Goal: Task Accomplishment & Management: Manage account settings

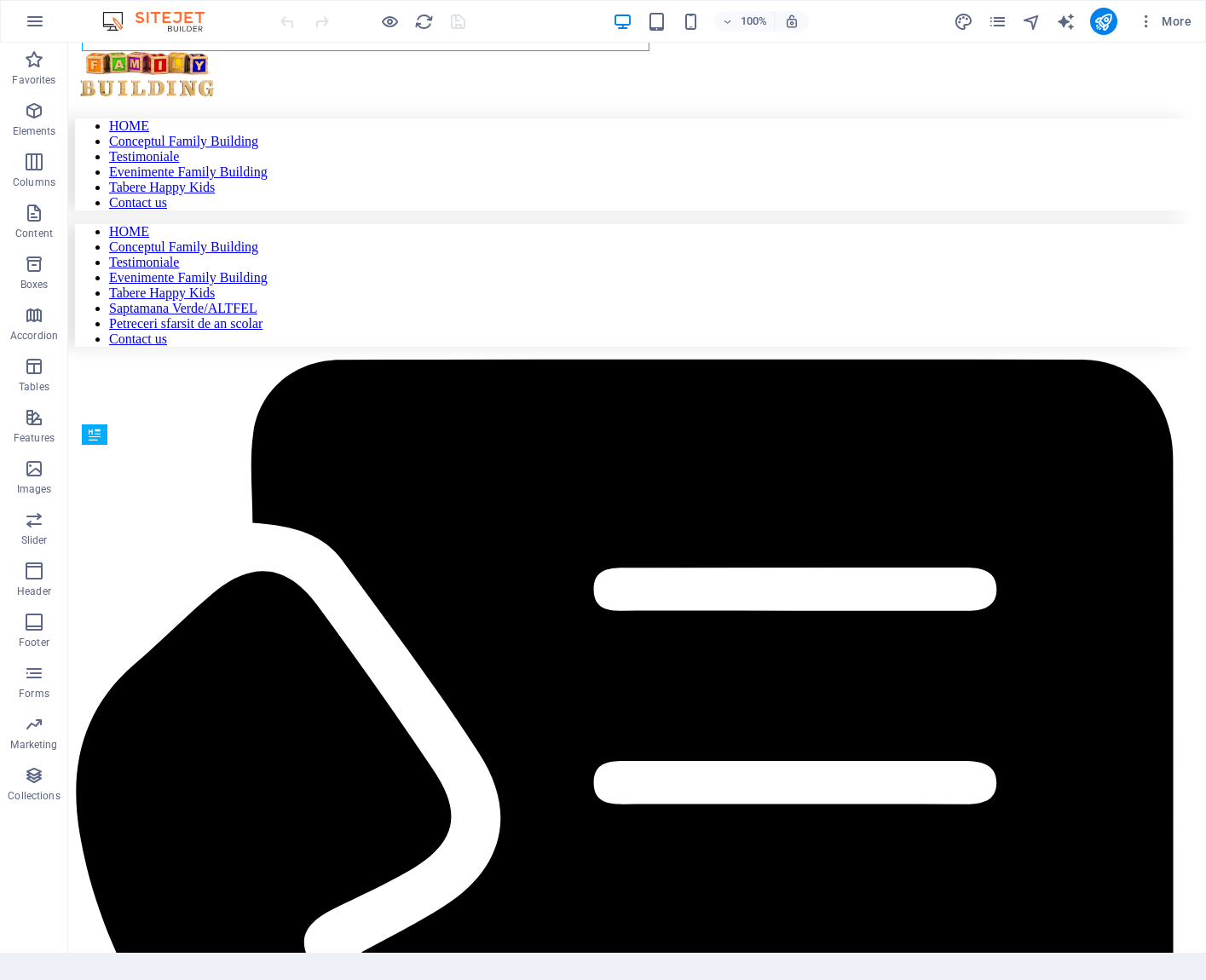
scroll to position [619, 0]
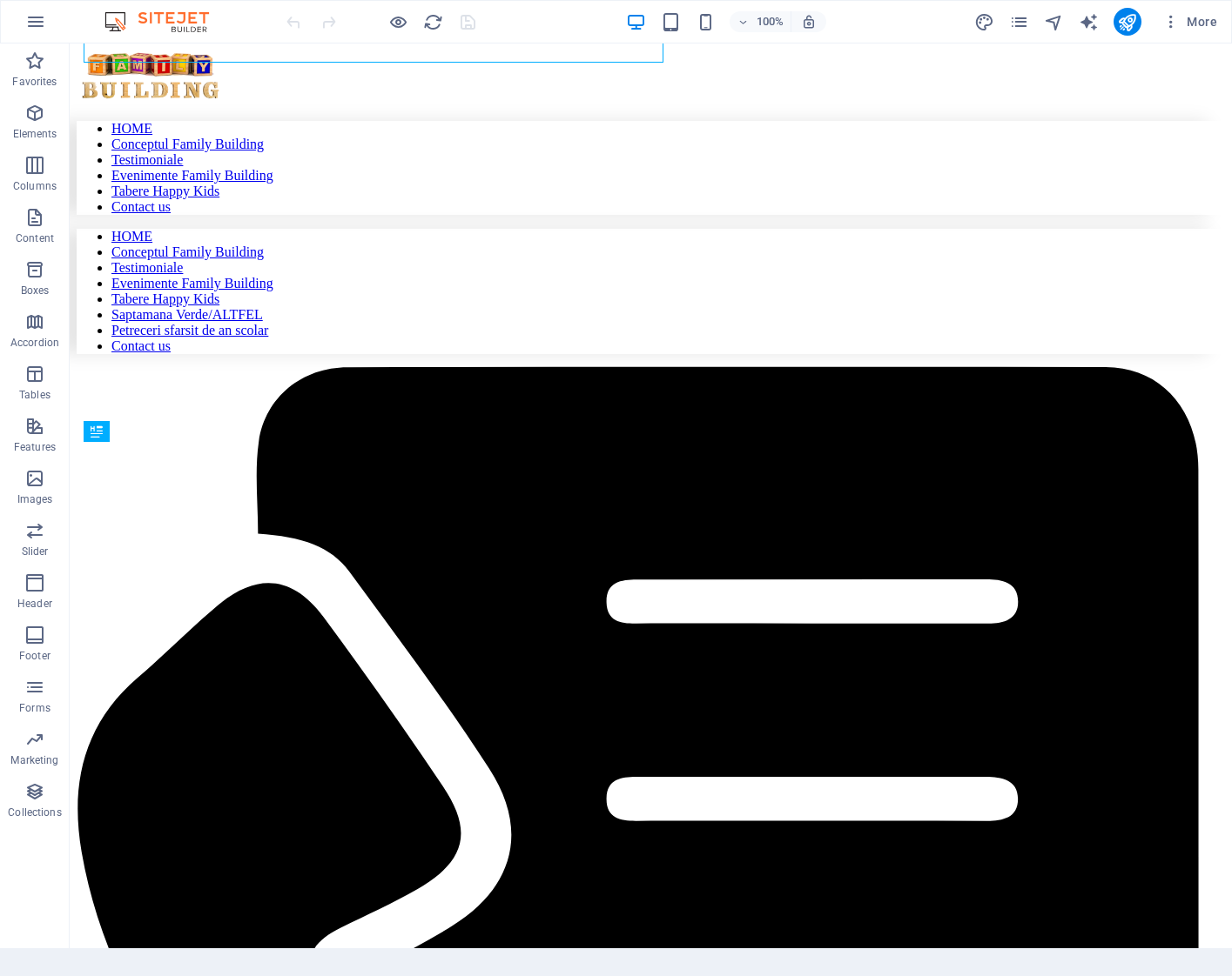
scroll to position [622, 0]
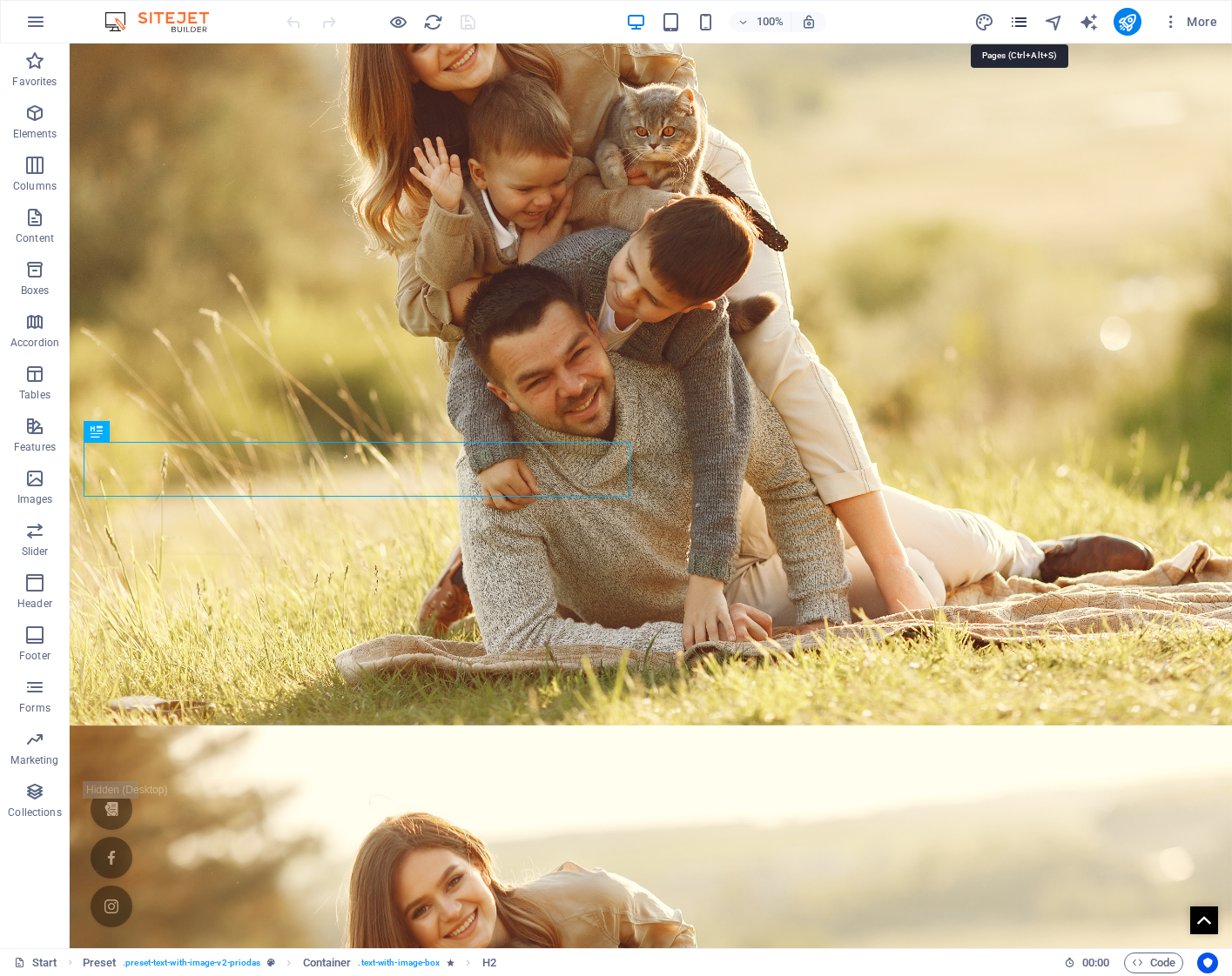
click at [1023, 22] on icon "pages" at bounding box center [1019, 22] width 20 height 20
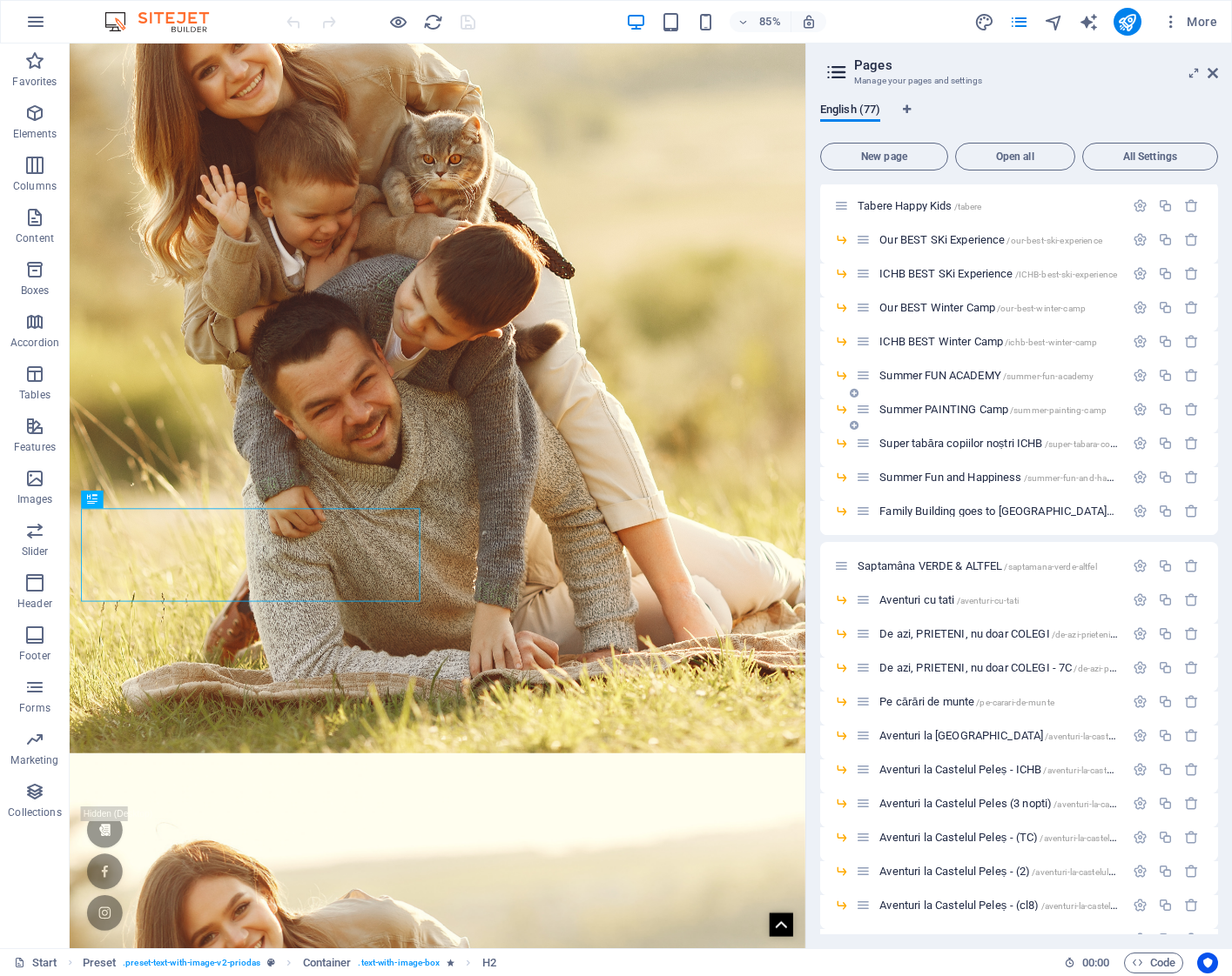
scroll to position [1041, 0]
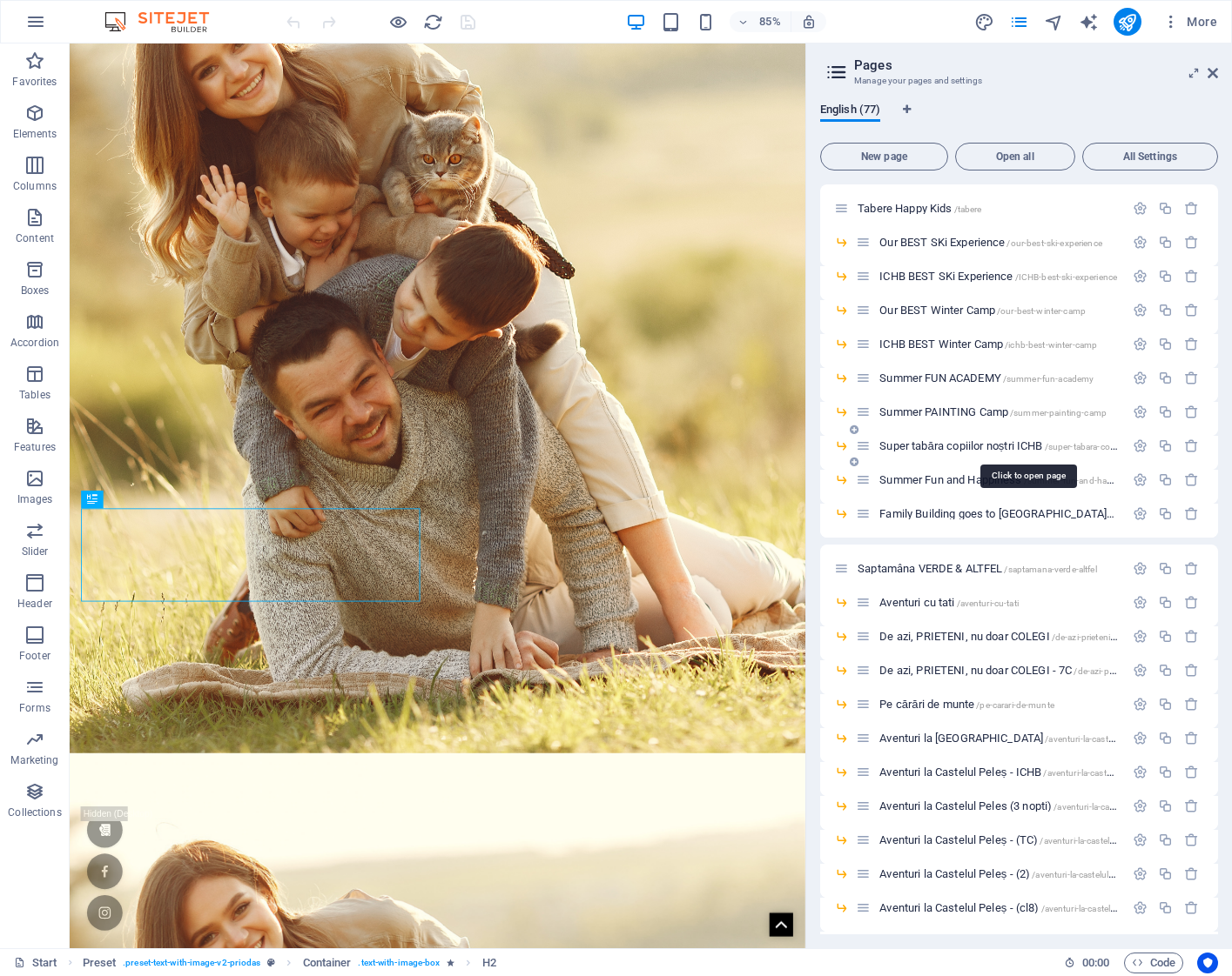
click at [1083, 447] on span "/super-tabara-copiilor-nostri-ichb" at bounding box center [1109, 447] width 130 height 10
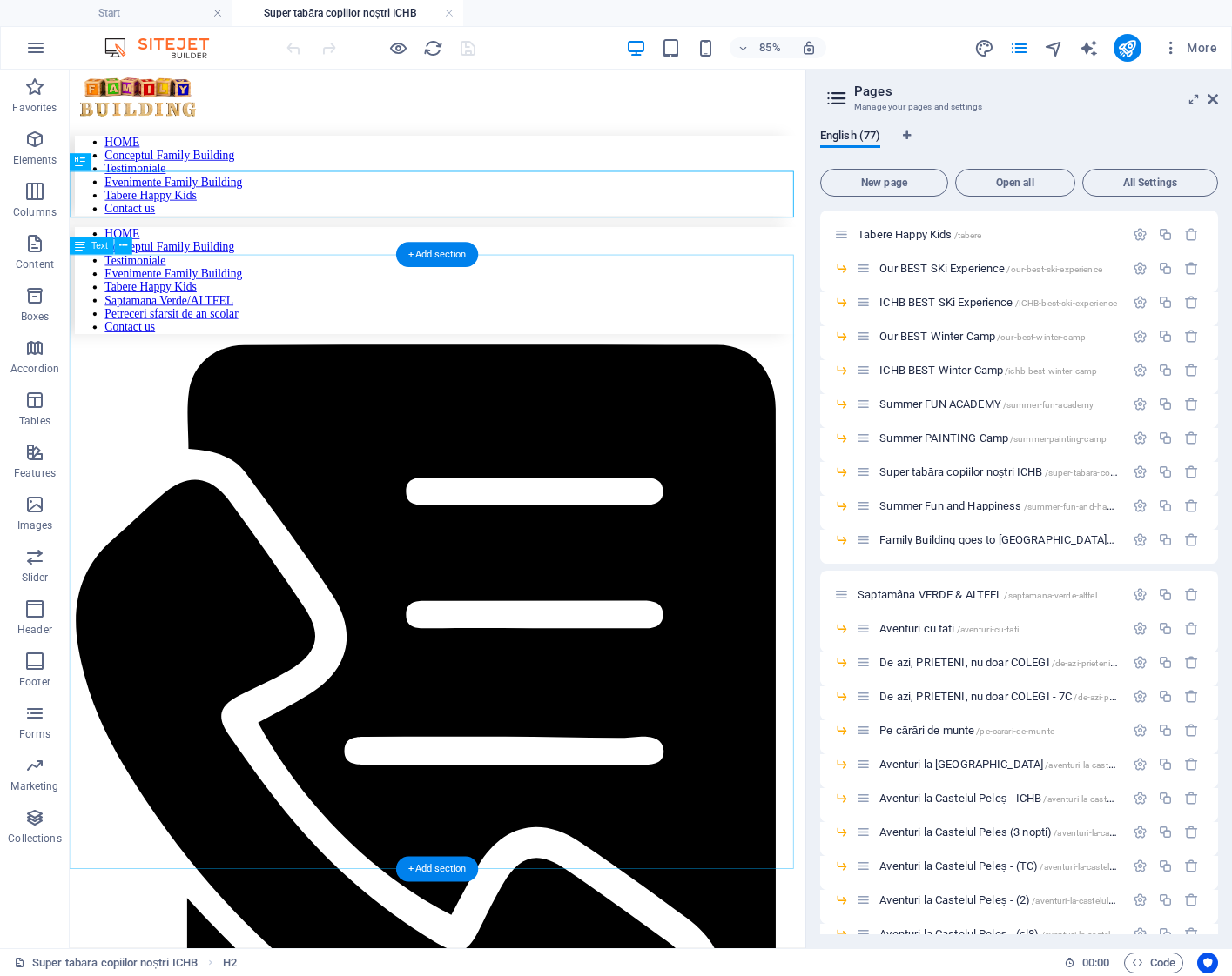
scroll to position [0, 0]
click at [1003, 336] on span "/our-best-winter-camp" at bounding box center [1041, 337] width 89 height 10
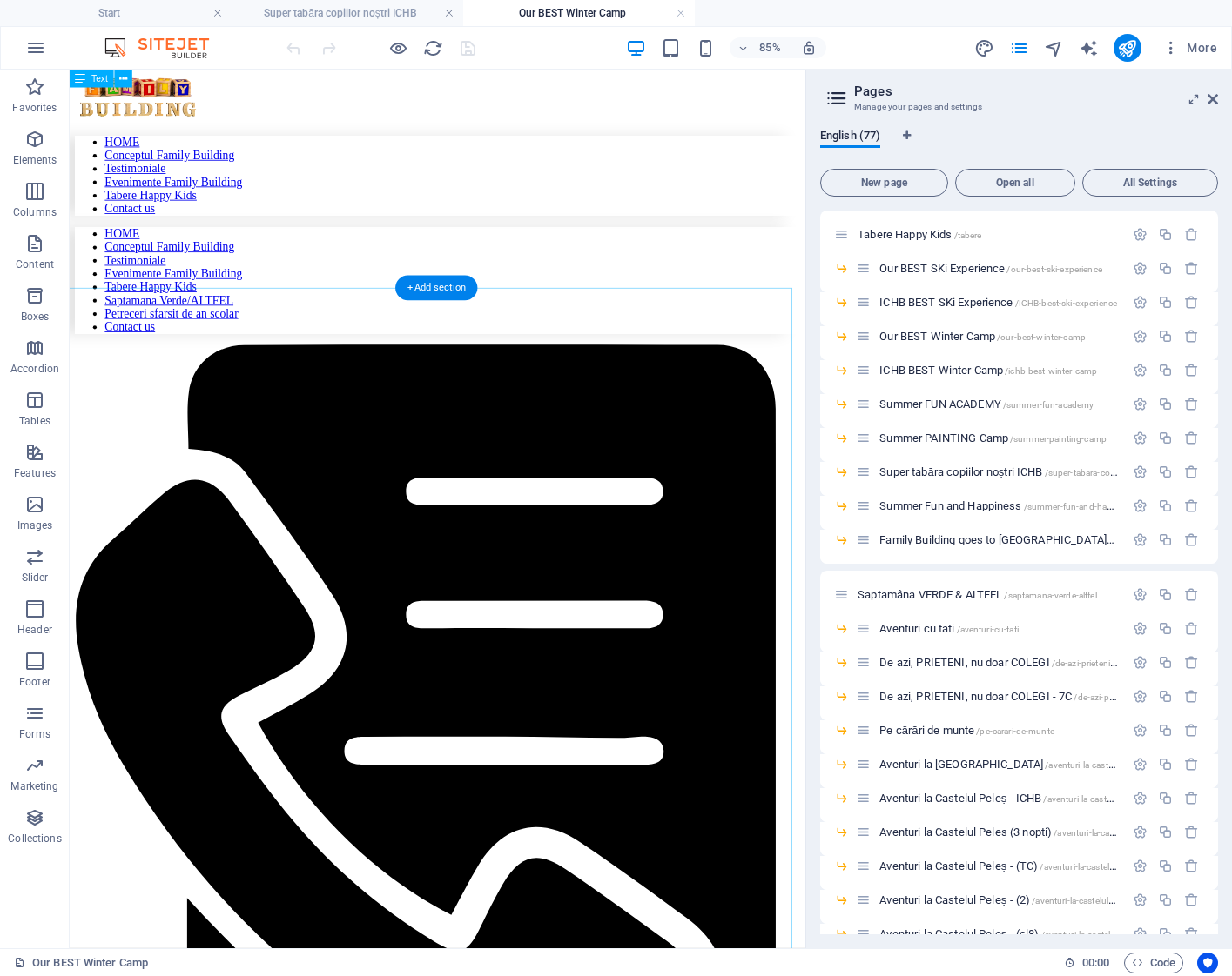
scroll to position [0, 2]
click at [1009, 362] on div "ICHB BEST Winter Camp /ichb-best-winter-camp" at bounding box center [990, 370] width 268 height 20
click at [966, 375] on span "ICHB BEST Winter Camp /ichb-best-winter-camp" at bounding box center [988, 370] width 218 height 13
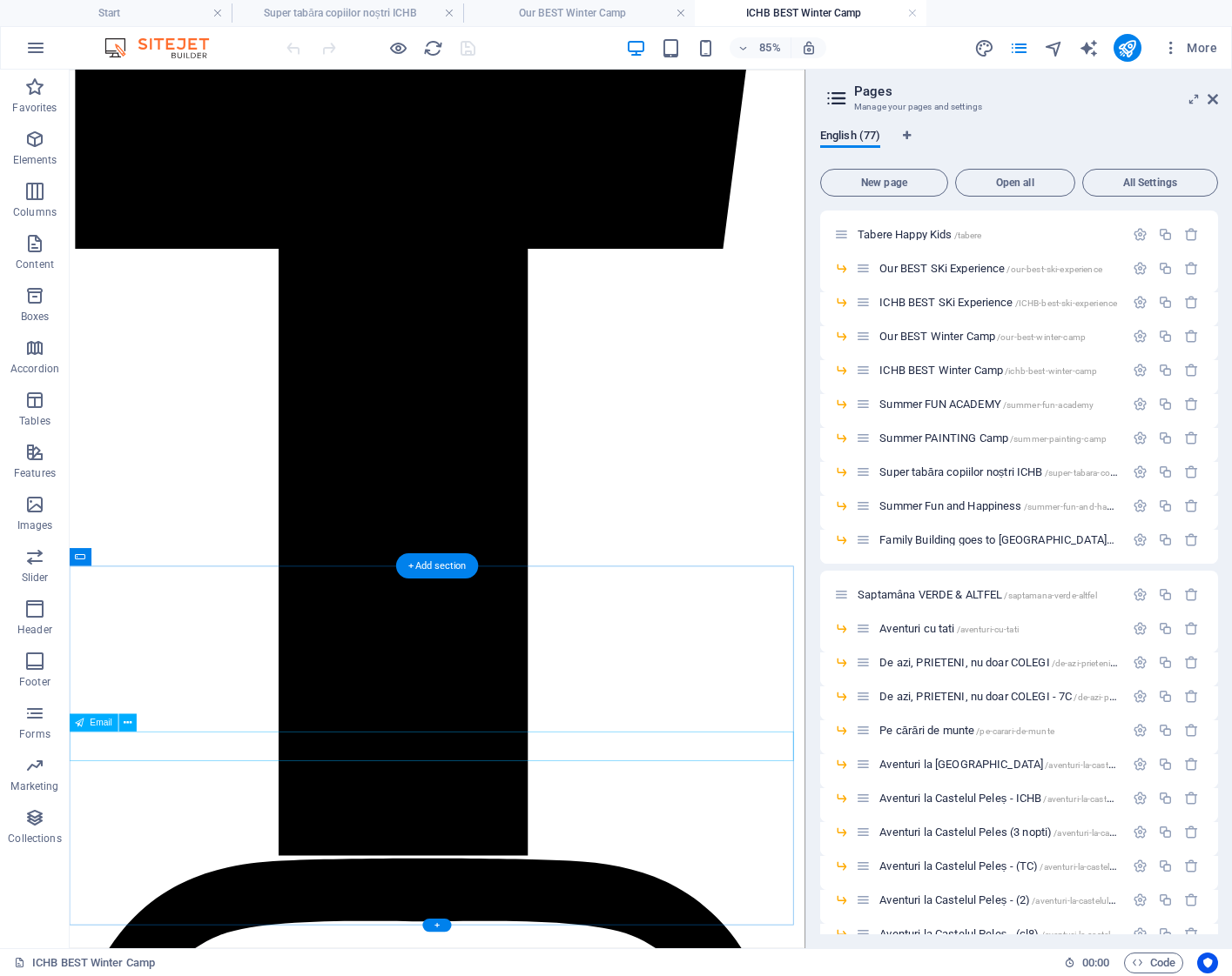
scroll to position [1888, 0]
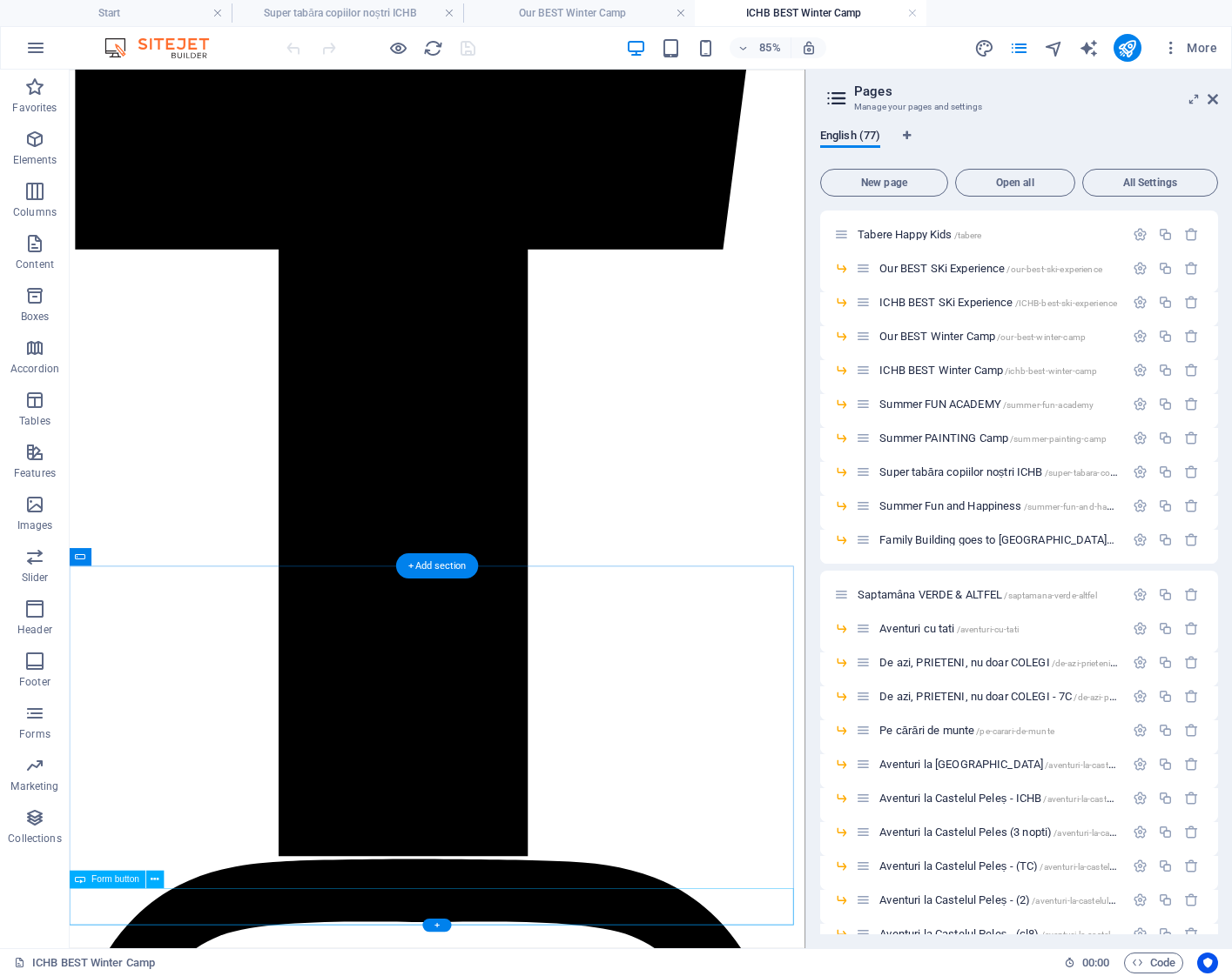
drag, startPoint x: 795, startPoint y: 1051, endPoint x: 688, endPoint y: 1738, distance: 695.3
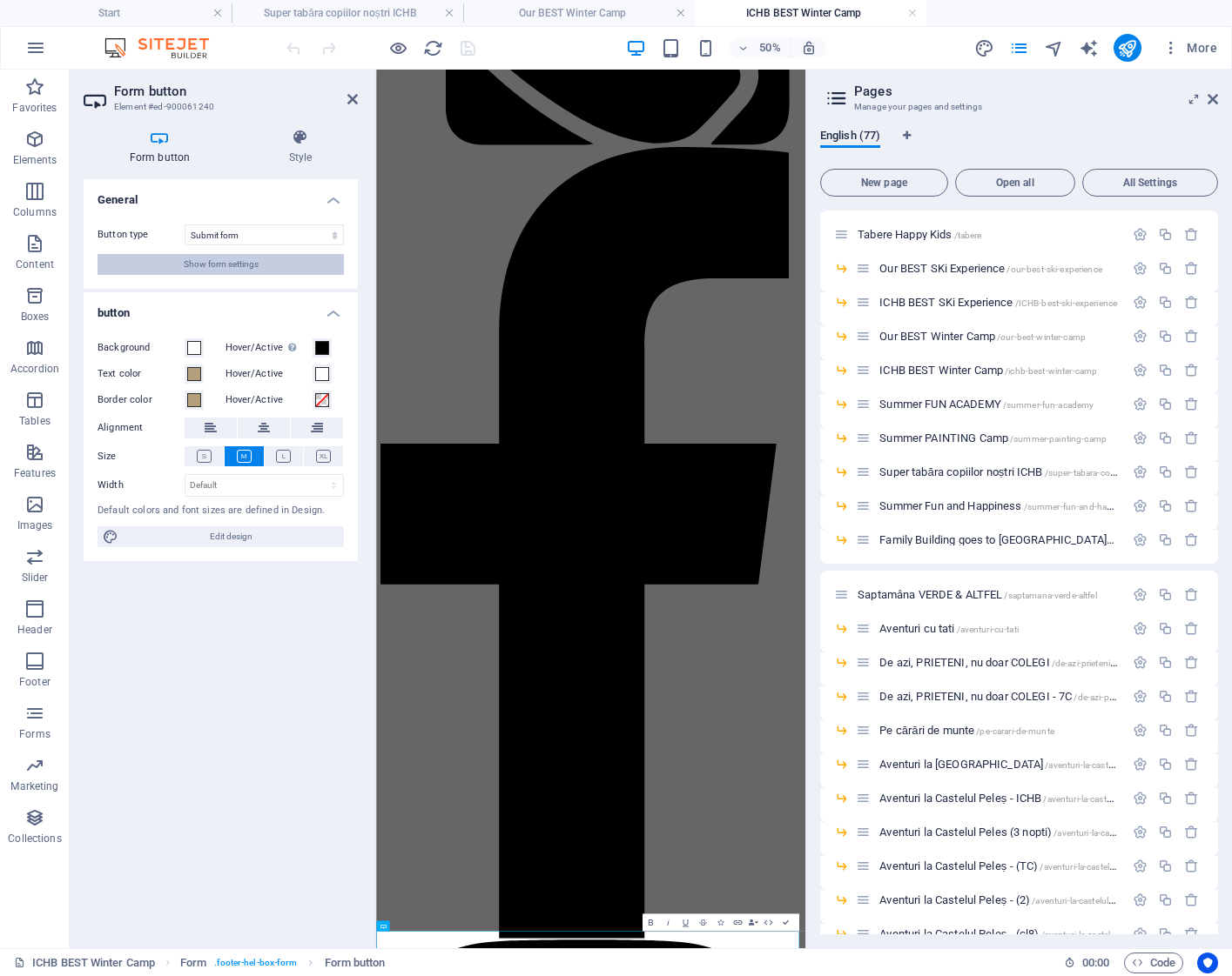
click at [265, 268] on button "Show form settings" at bounding box center [221, 264] width 247 height 21
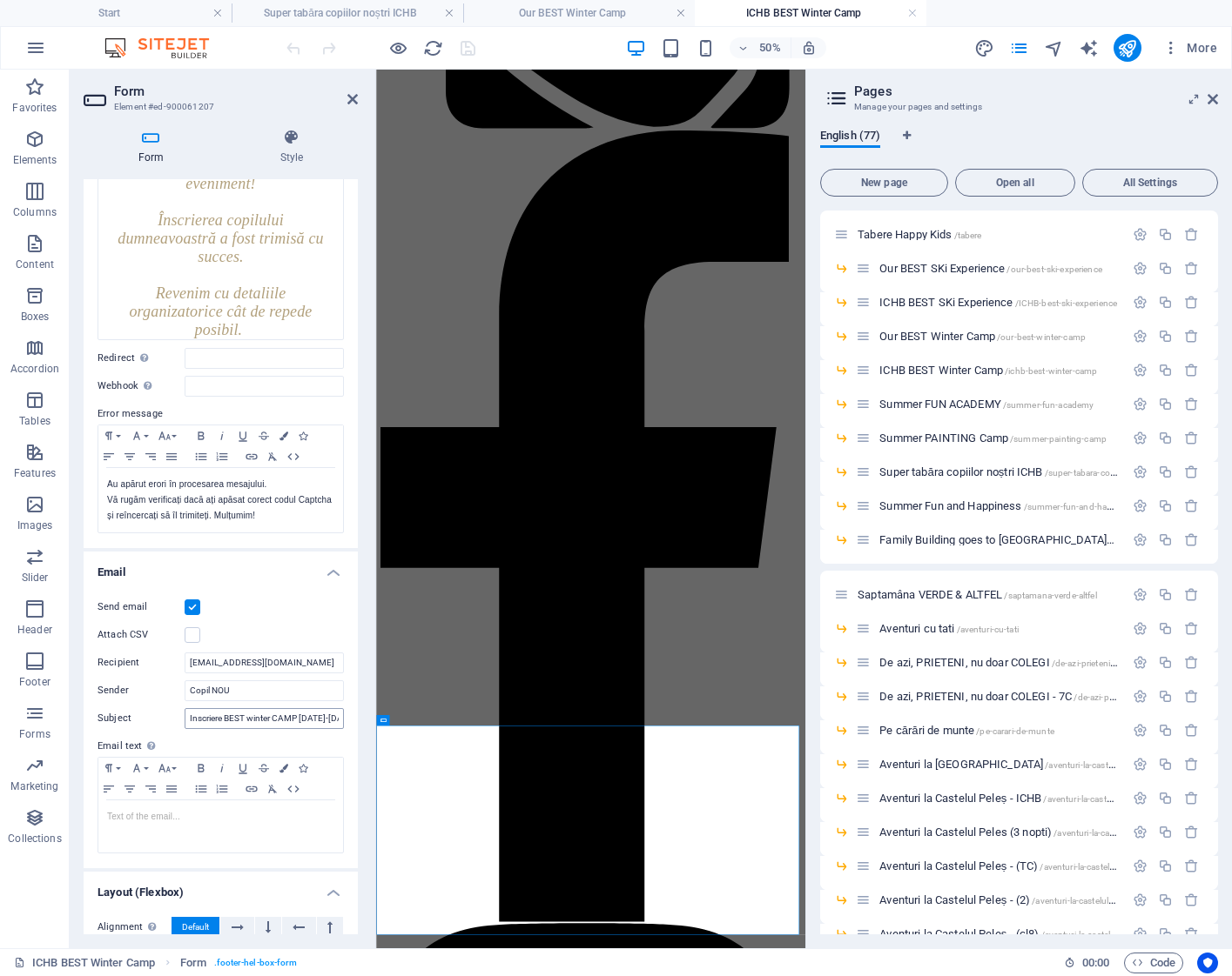
scroll to position [215, 0]
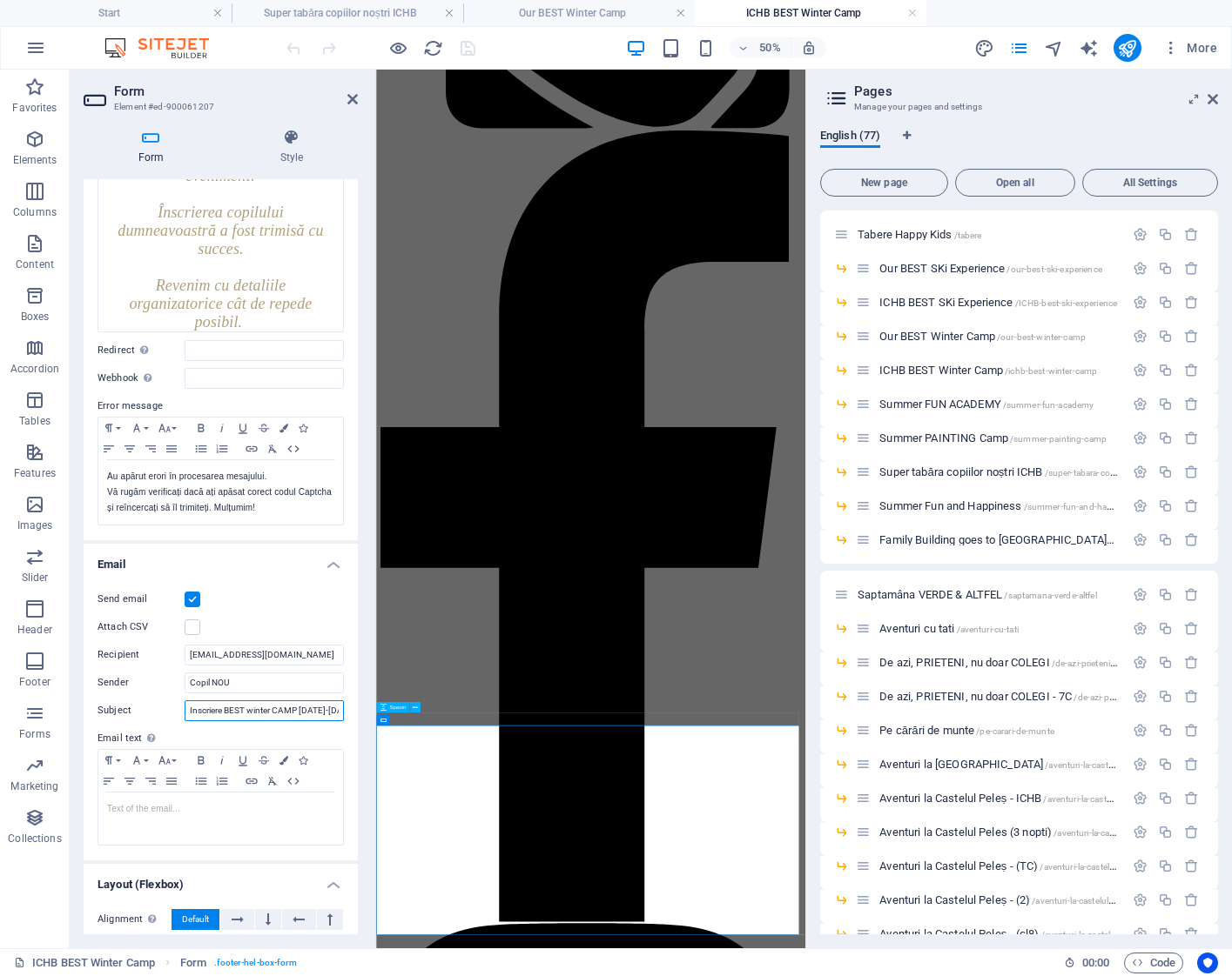
drag, startPoint x: 301, startPoint y: 710, endPoint x: 422, endPoint y: 712, distance: 121.0
click at [422, 712] on div "Form Element #ed-900061207 Form Style General Title Define a name for the form.…" at bounding box center [437, 509] width 735 height 879
click at [218, 805] on p at bounding box center [220, 808] width 228 height 15
drag, startPoint x: 301, startPoint y: 712, endPoint x: 298, endPoint y: 736, distance: 24.2
click at [298, 713] on input "Inscriere BEST winter CAMP ICHB" at bounding box center [265, 710] width 160 height 21
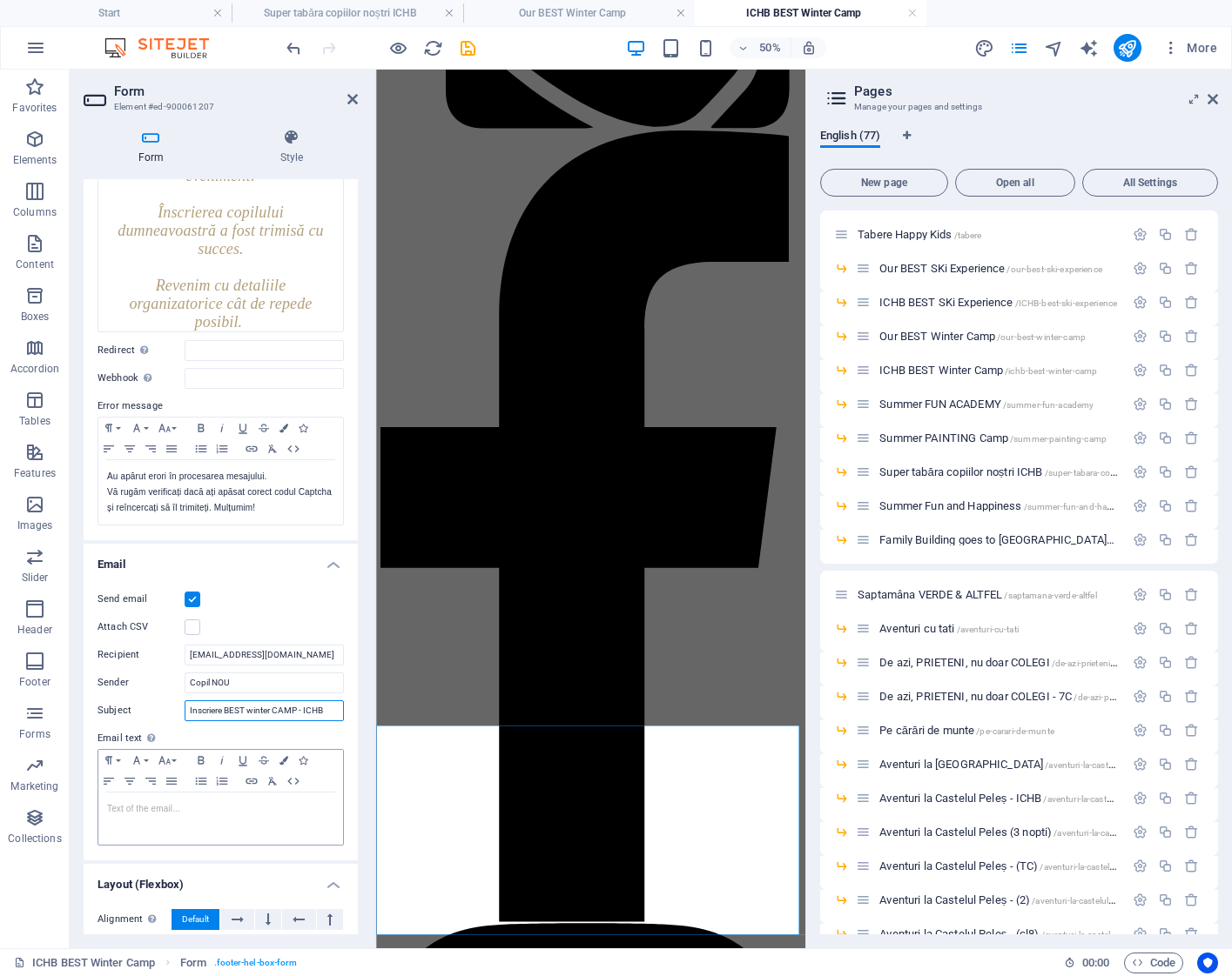
type input "Inscriere BEST winter CAMP - ICHB"
click at [280, 813] on p at bounding box center [220, 808] width 228 height 15
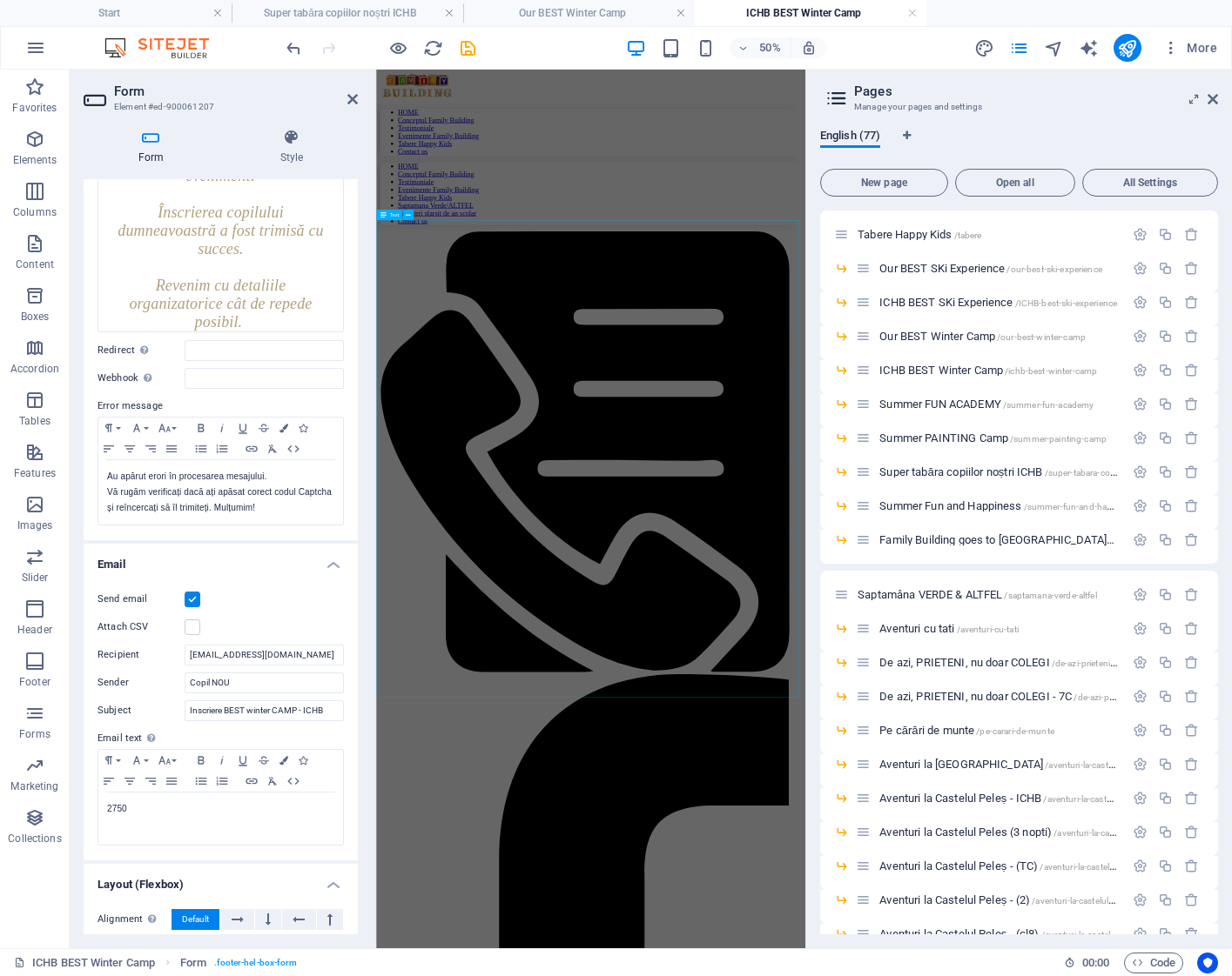
scroll to position [0, 0]
drag, startPoint x: 102, startPoint y: 808, endPoint x: 121, endPoint y: 809, distance: 19.0
click at [102, 807] on div "2750" at bounding box center [220, 819] width 245 height 53
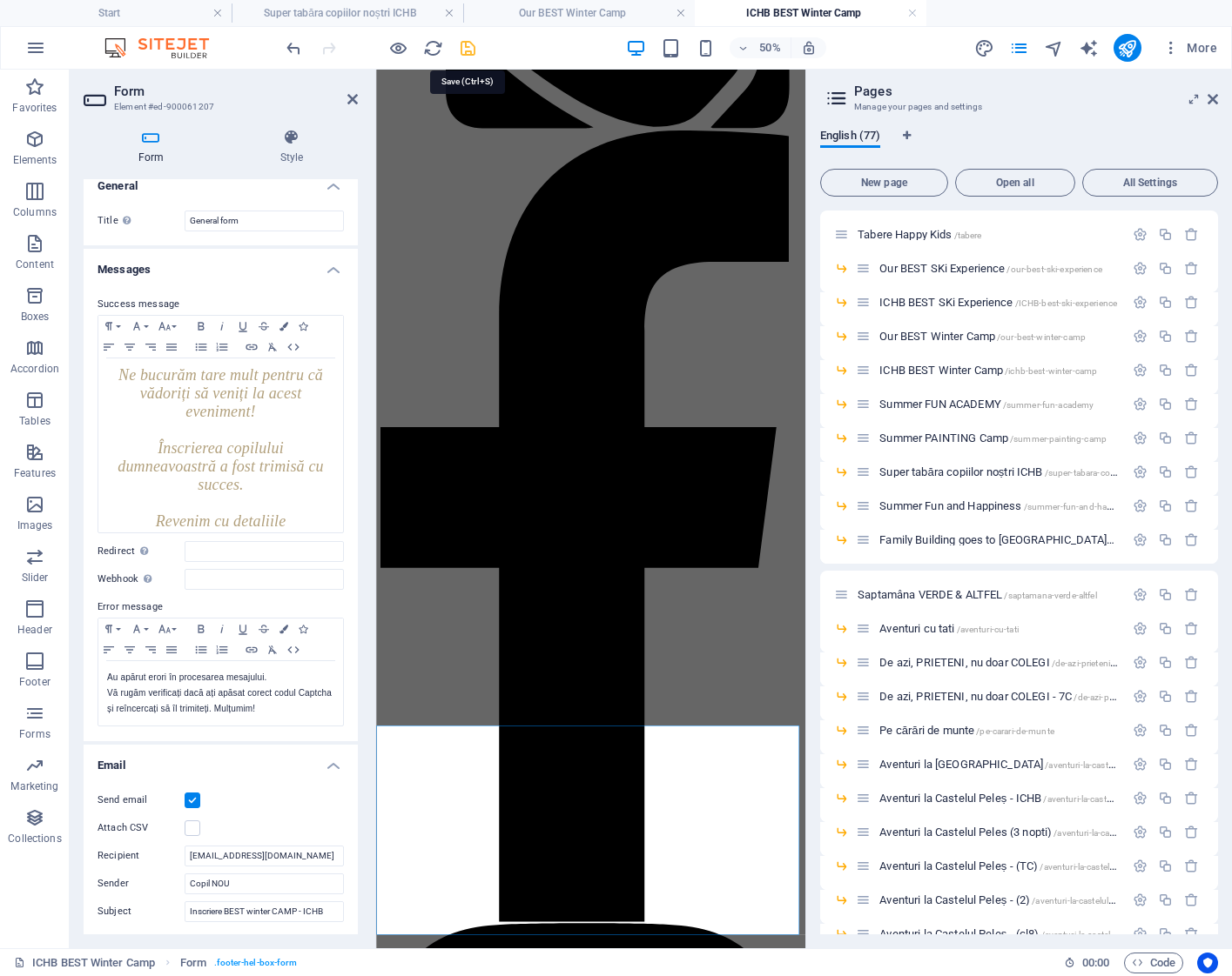
click at [465, 47] on icon "save" at bounding box center [468, 48] width 20 height 20
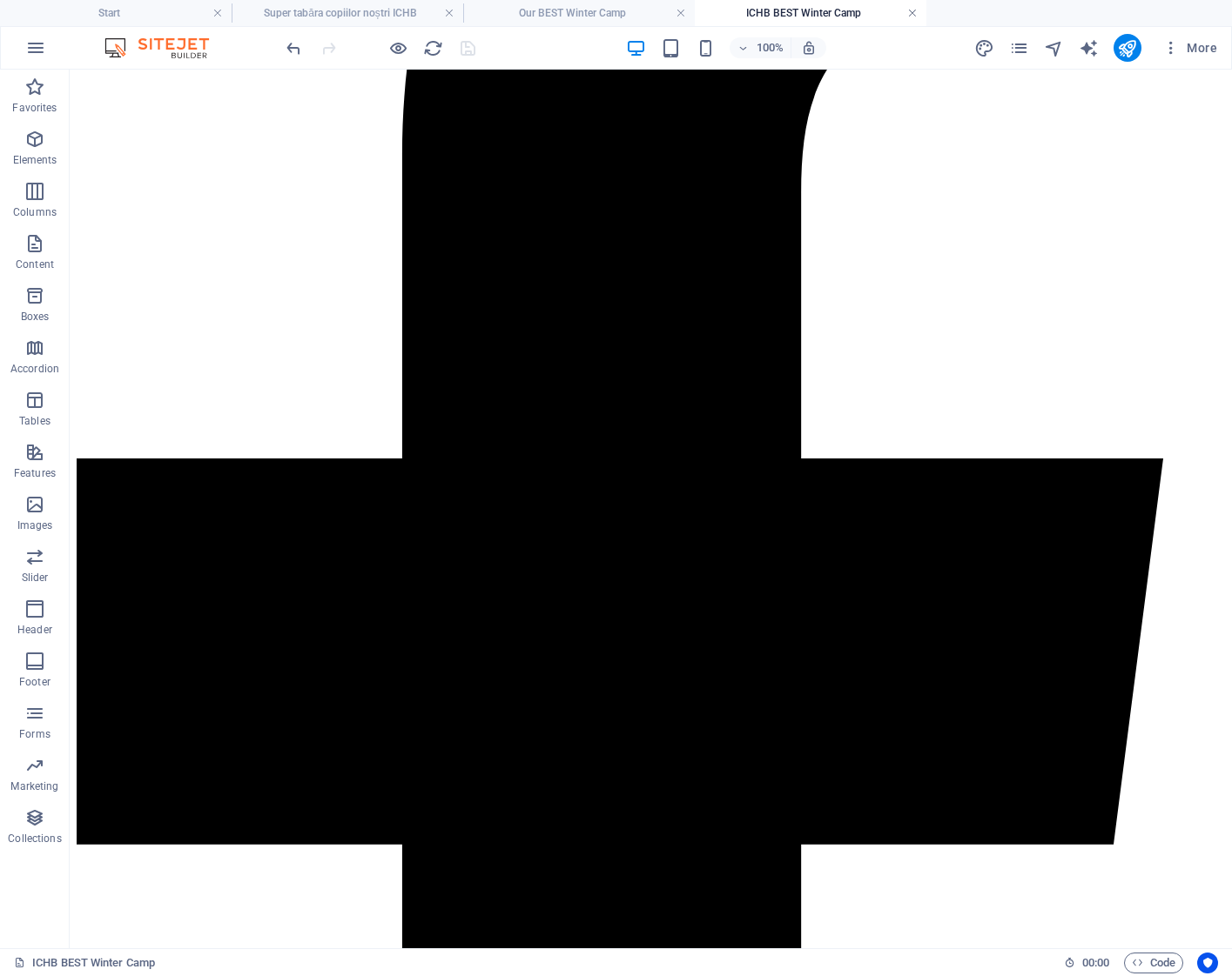
click at [910, 14] on link at bounding box center [912, 14] width 11 height 16
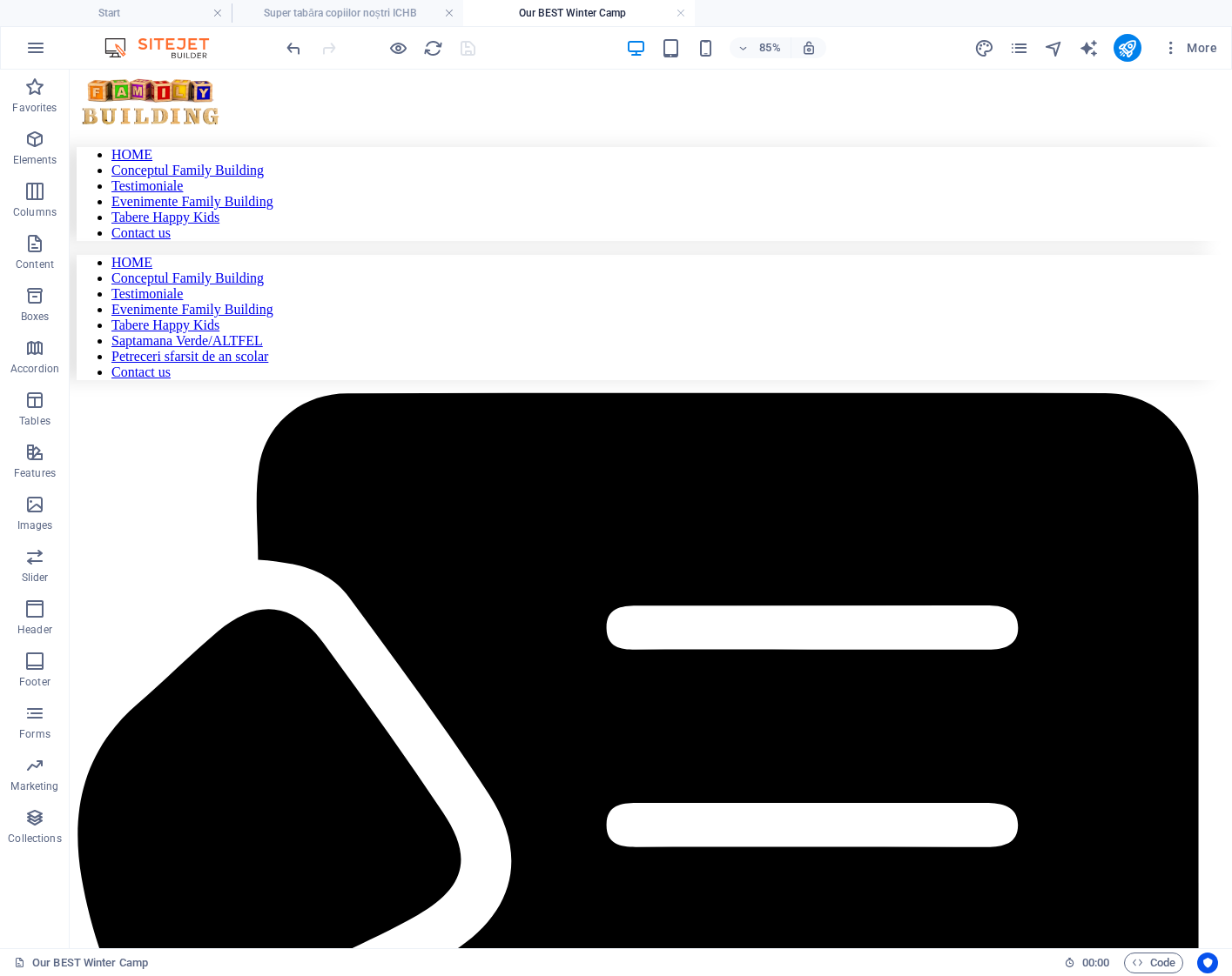
scroll to position [0, 0]
click at [686, 18] on h4 "Our BEST Winter Camp" at bounding box center [578, 13] width 231 height 19
drag, startPoint x: 676, startPoint y: 14, endPoint x: 626, endPoint y: 16, distance: 50.0
click at [676, 14] on link at bounding box center [681, 14] width 11 height 16
click at [446, 13] on link at bounding box center [450, 14] width 11 height 16
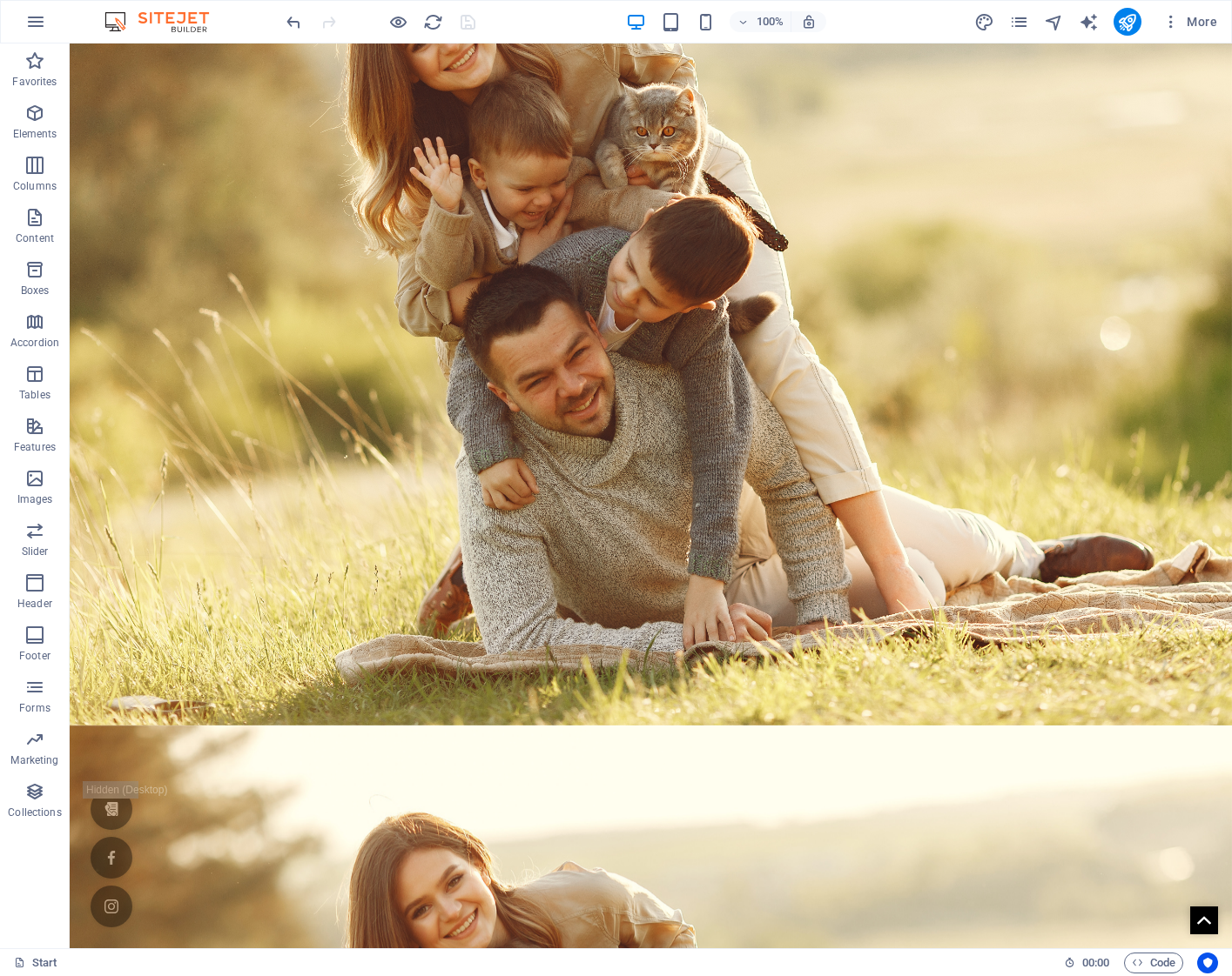
click at [1032, 26] on div "More" at bounding box center [1099, 22] width 250 height 28
click at [1023, 23] on icon "pages" at bounding box center [1019, 22] width 20 height 20
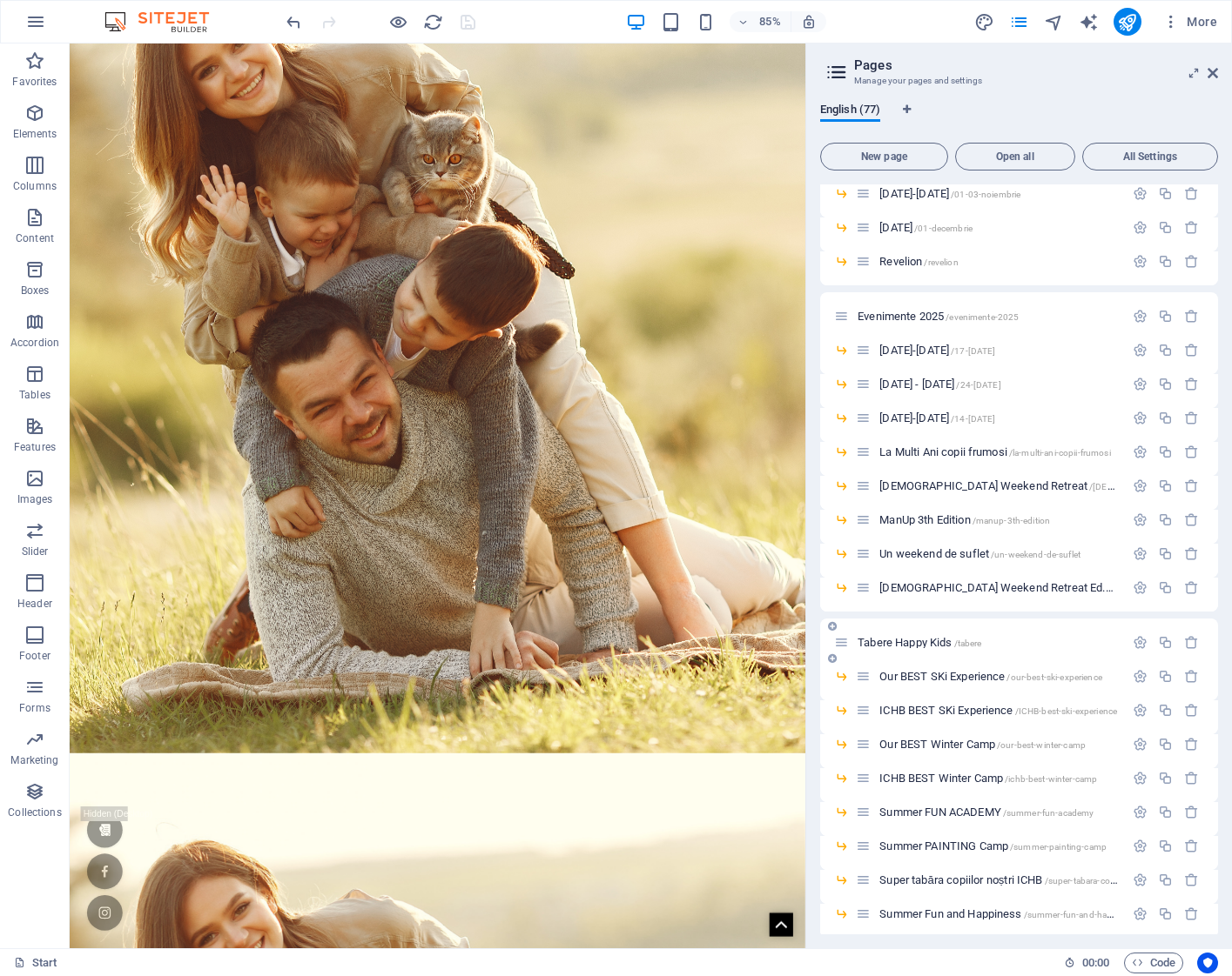
scroll to position [609, 0]
click at [1029, 706] on span "/ICHB-best-ski-experience" at bounding box center [1066, 710] width 102 height 10
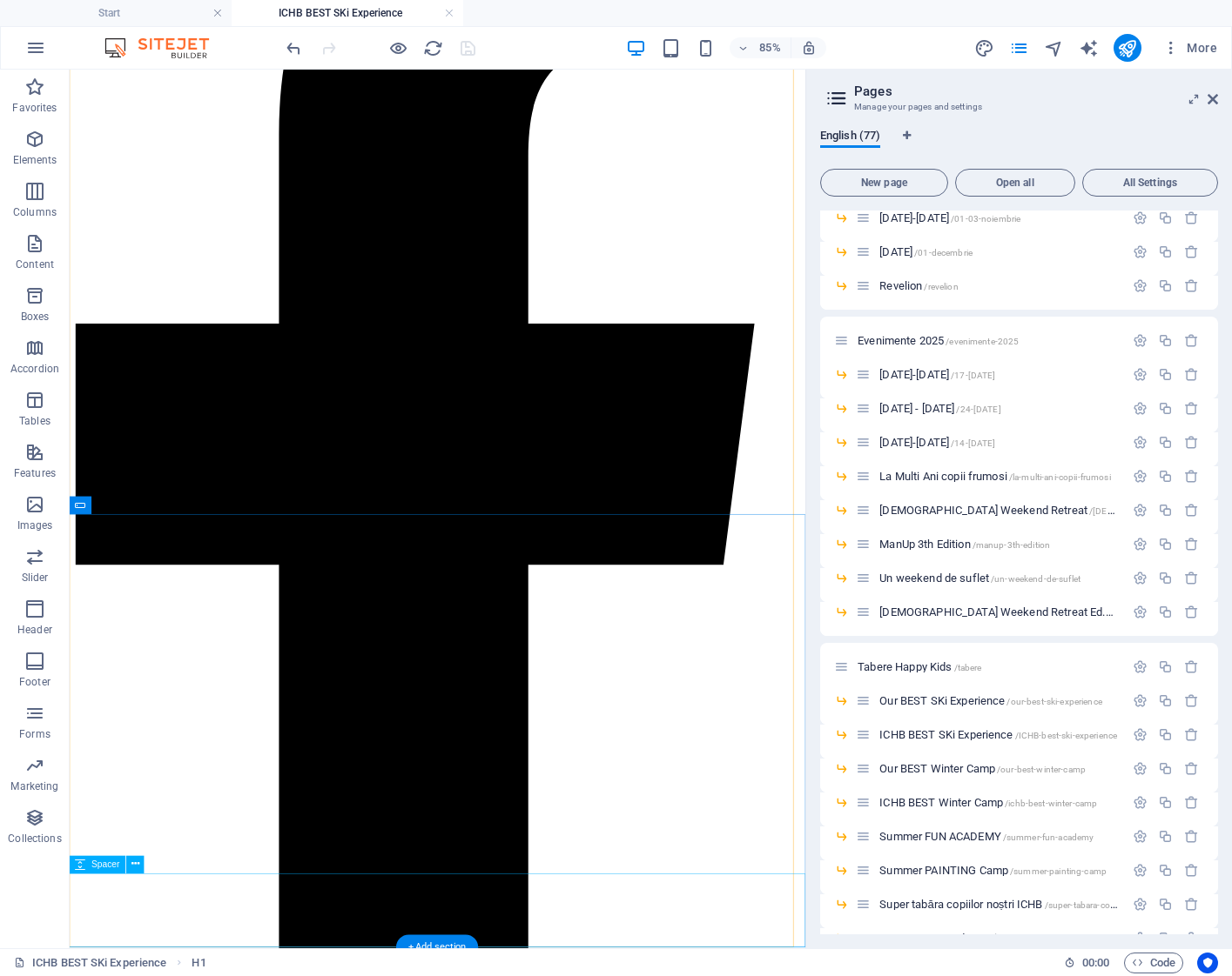
scroll to position [1515, 0]
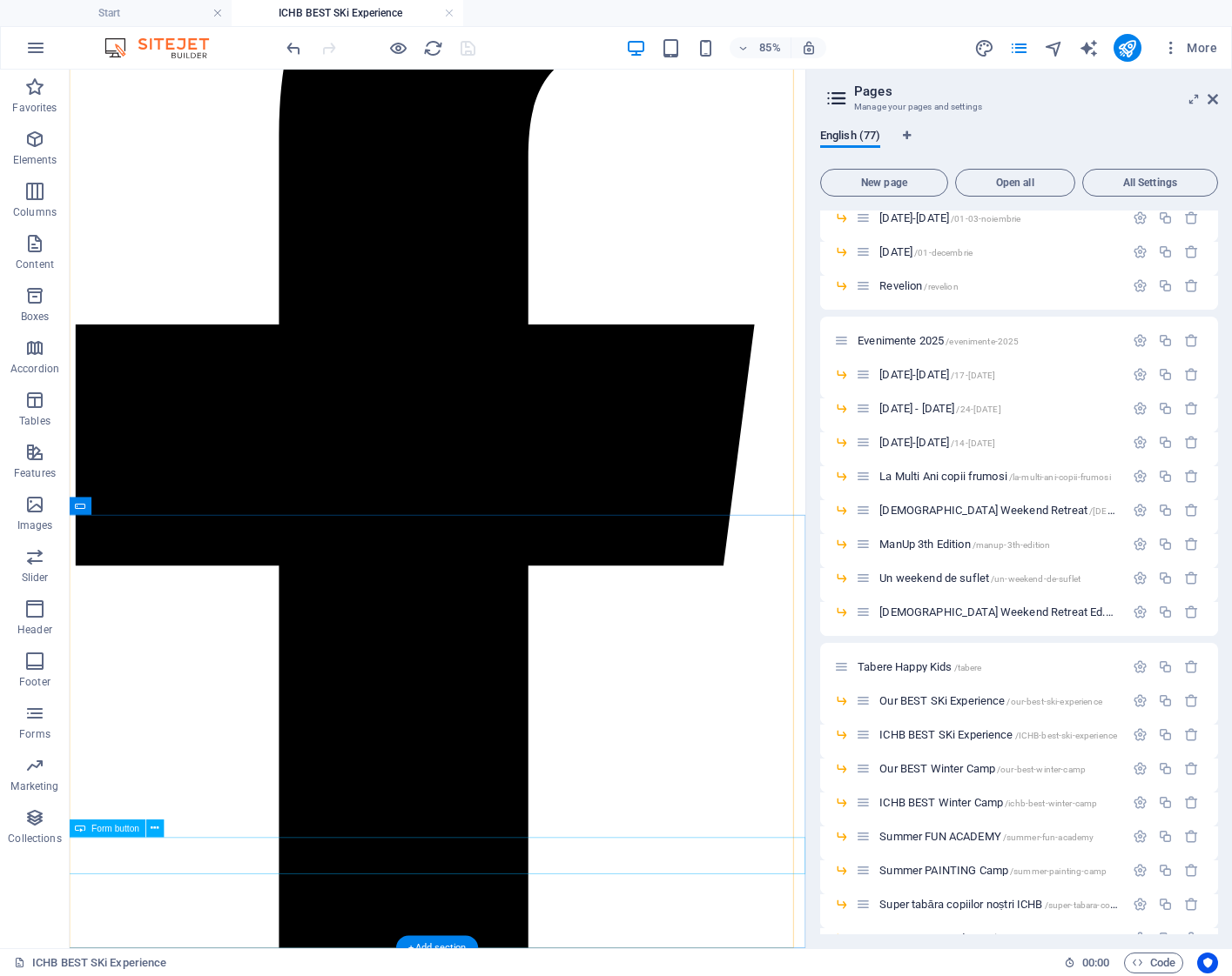
drag, startPoint x: 848, startPoint y: 1003, endPoint x: 780, endPoint y: 1657, distance: 657.5
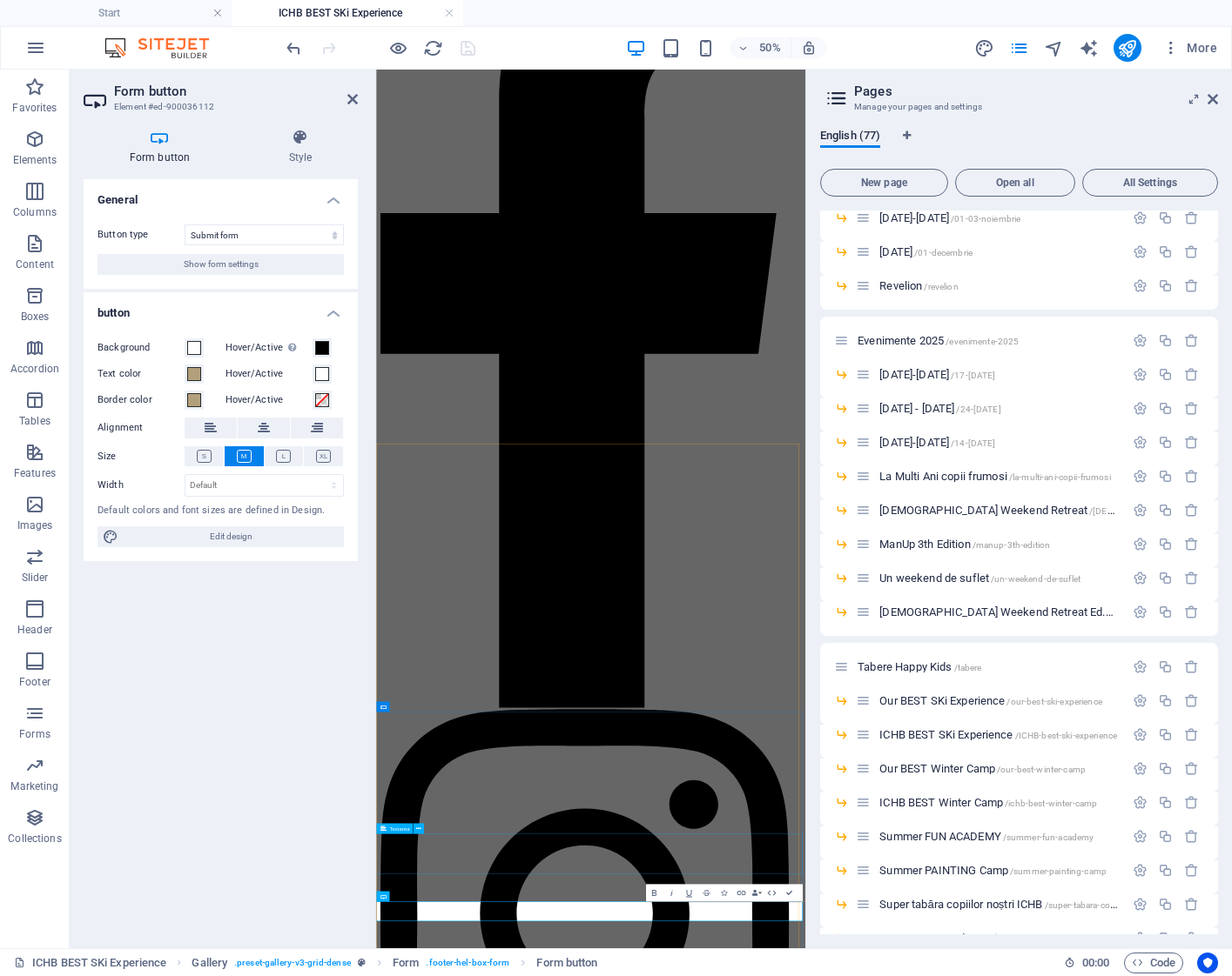
scroll to position [588, 0]
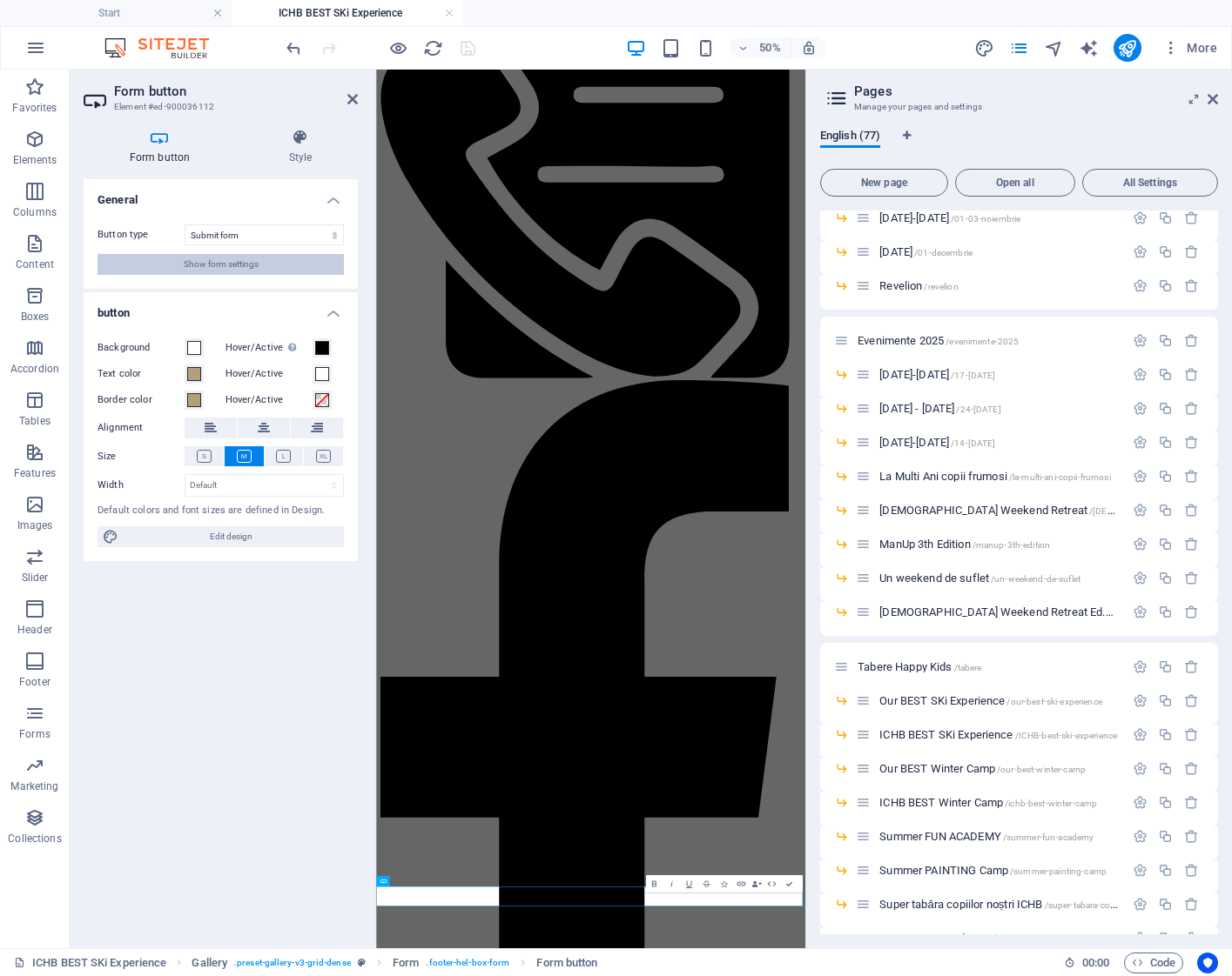
click at [261, 259] on button "Show form settings" at bounding box center [221, 264] width 247 height 21
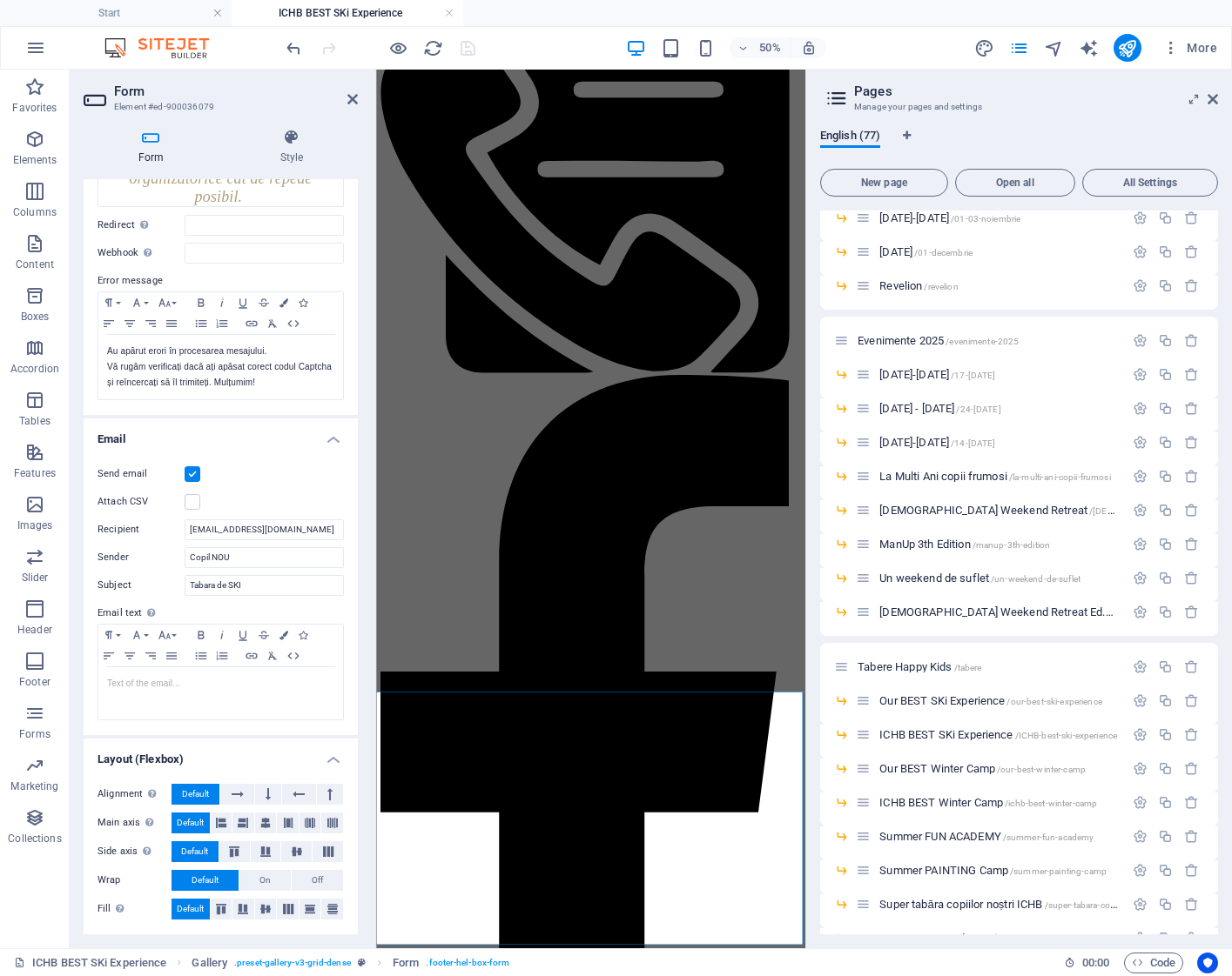
scroll to position [339, 0]
type input "Tabara de SKI - ICHB"
click at [238, 690] on p at bounding box center [220, 684] width 228 height 15
click at [473, 52] on icon "save" at bounding box center [468, 48] width 20 height 20
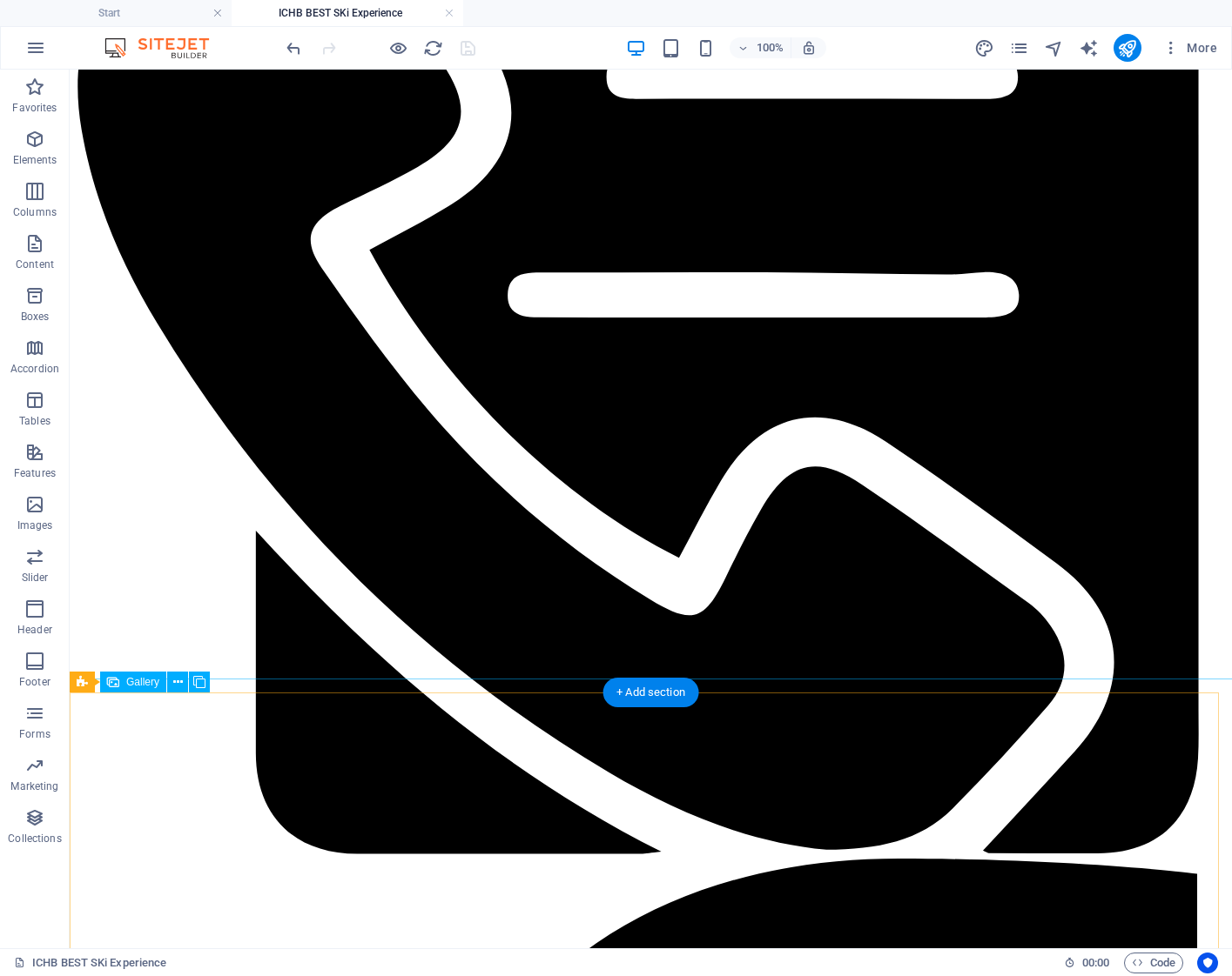
scroll to position [745, 0]
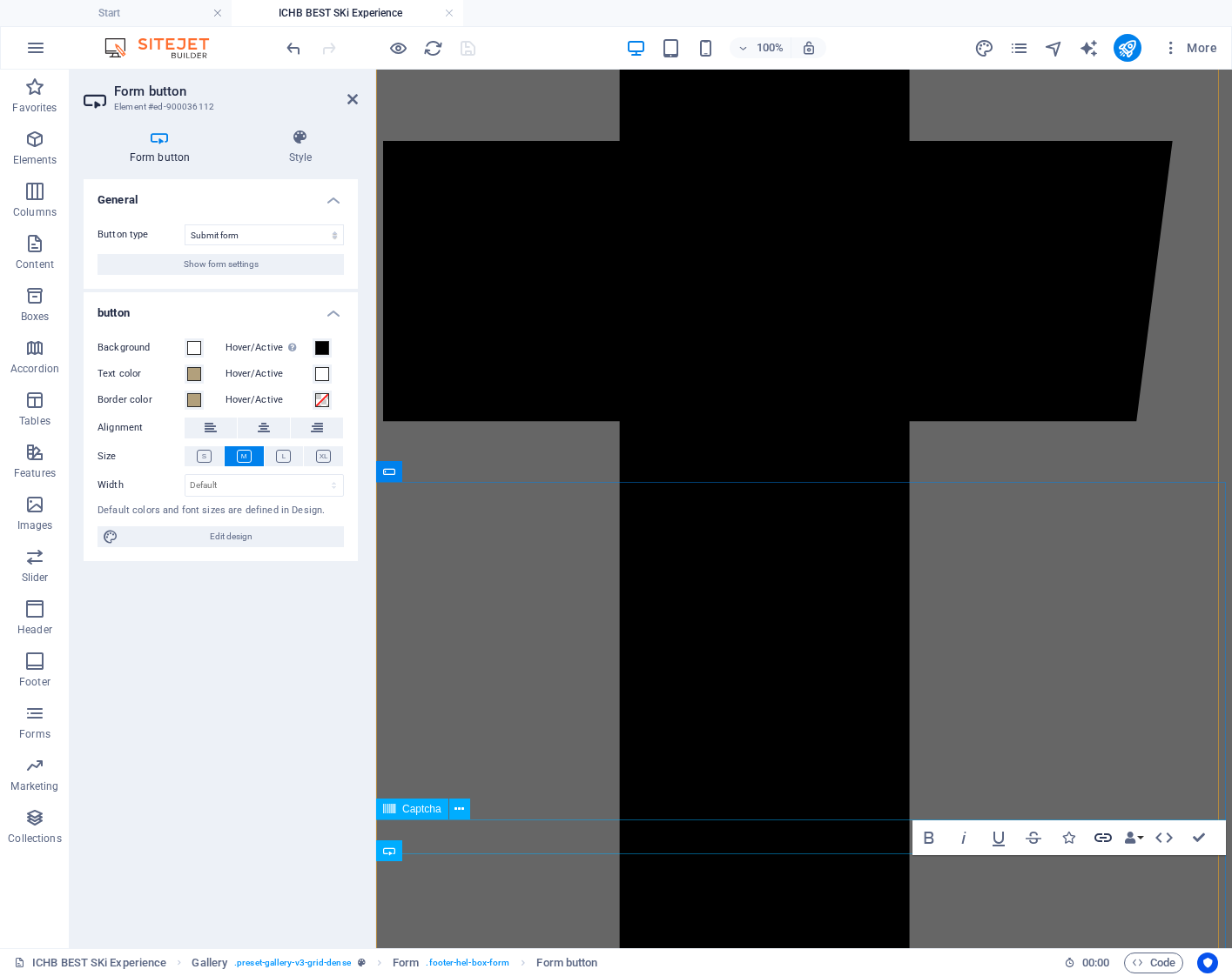
scroll to position [1466, 0]
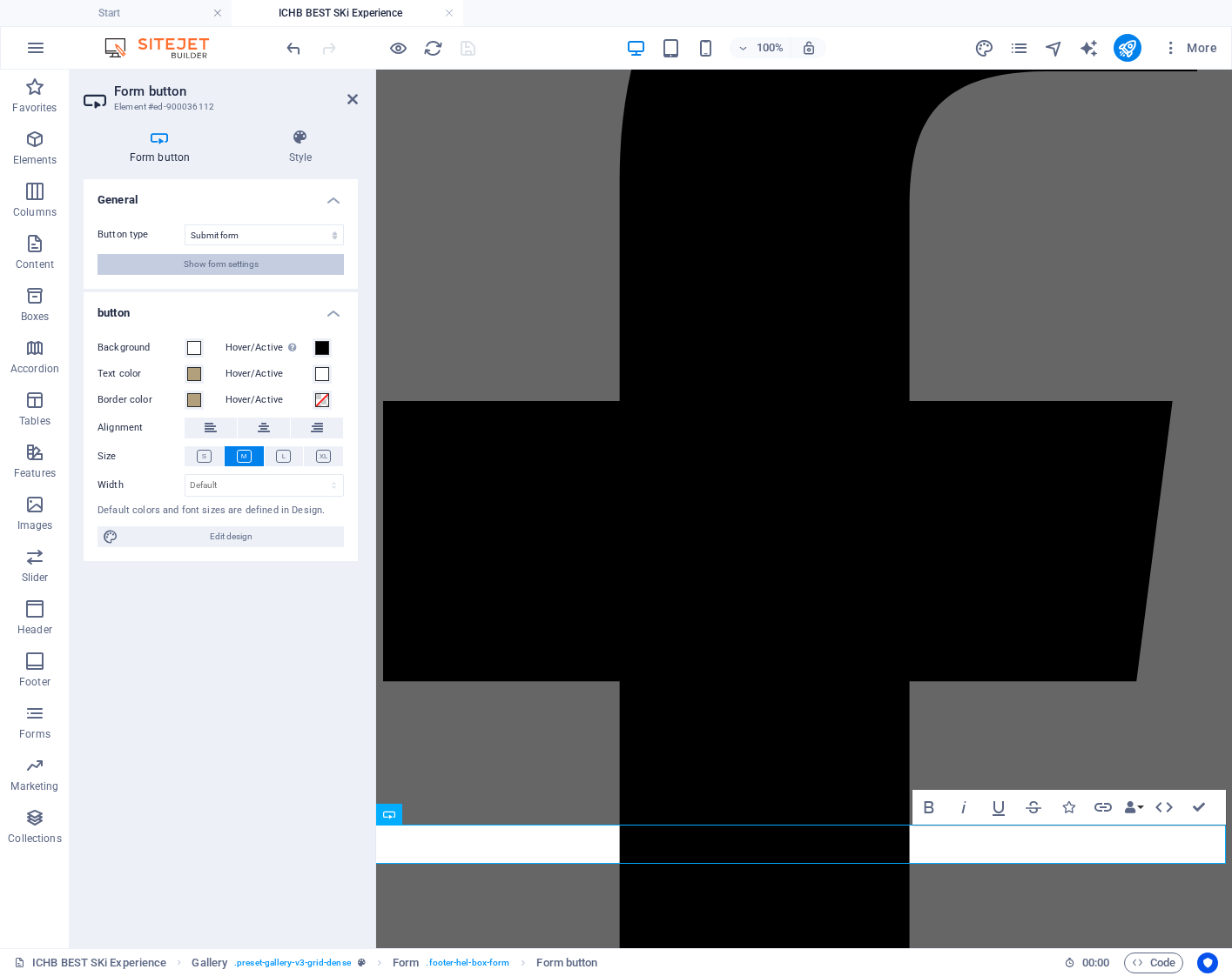
click at [251, 267] on span "Show form settings" at bounding box center [221, 264] width 75 height 21
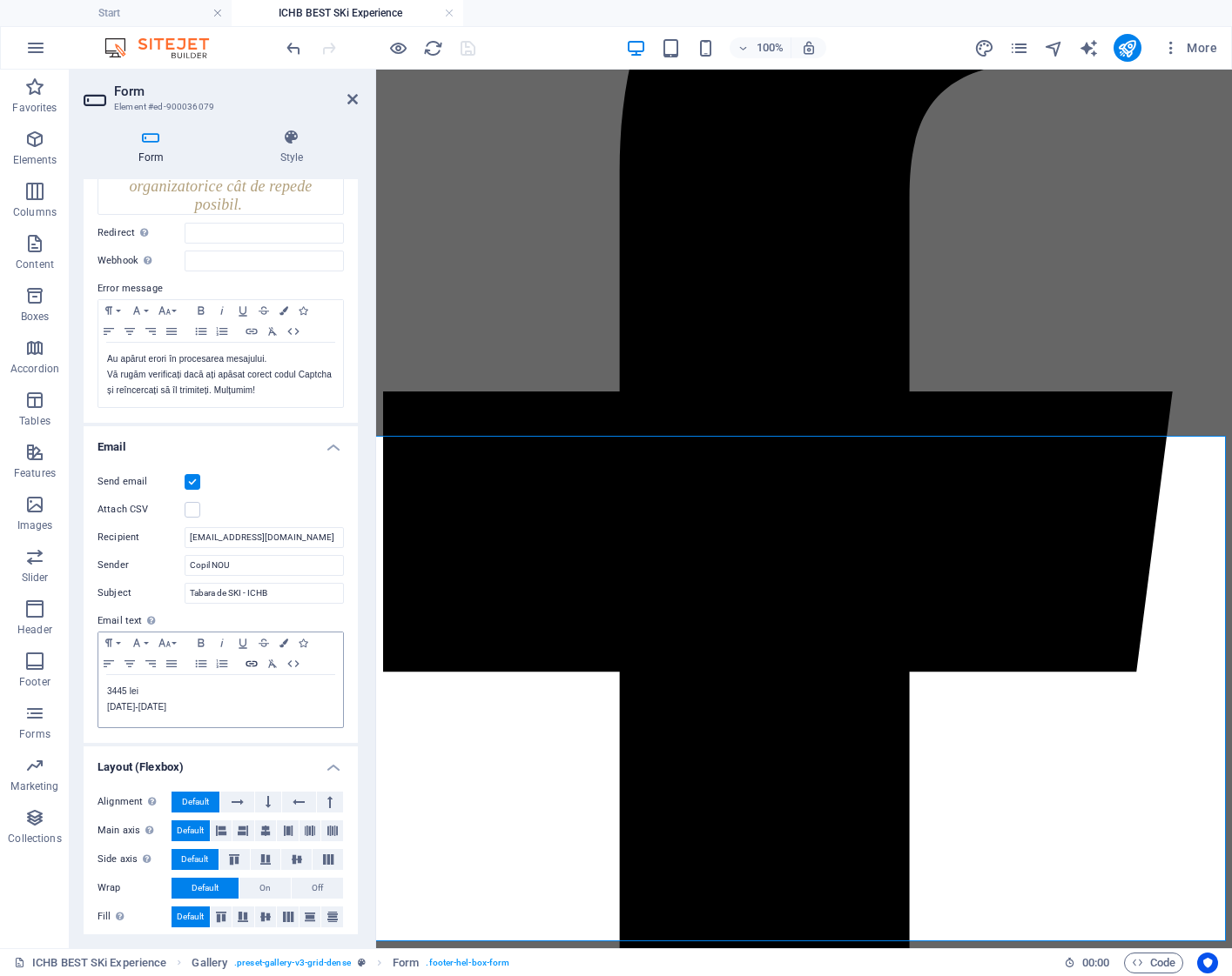
scroll to position [333, 0]
click at [353, 100] on icon at bounding box center [353, 99] width 11 height 14
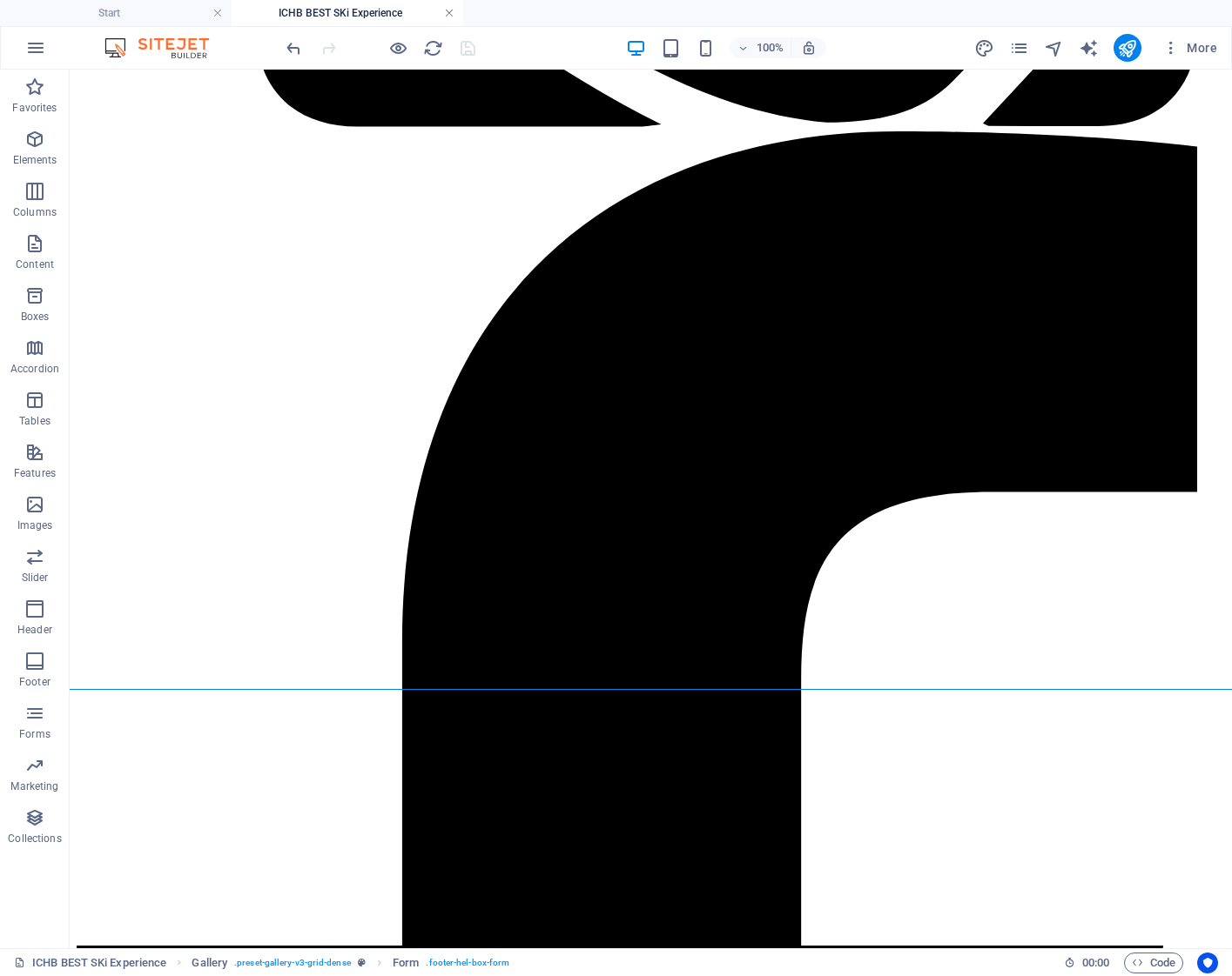
click at [447, 10] on link at bounding box center [450, 14] width 11 height 16
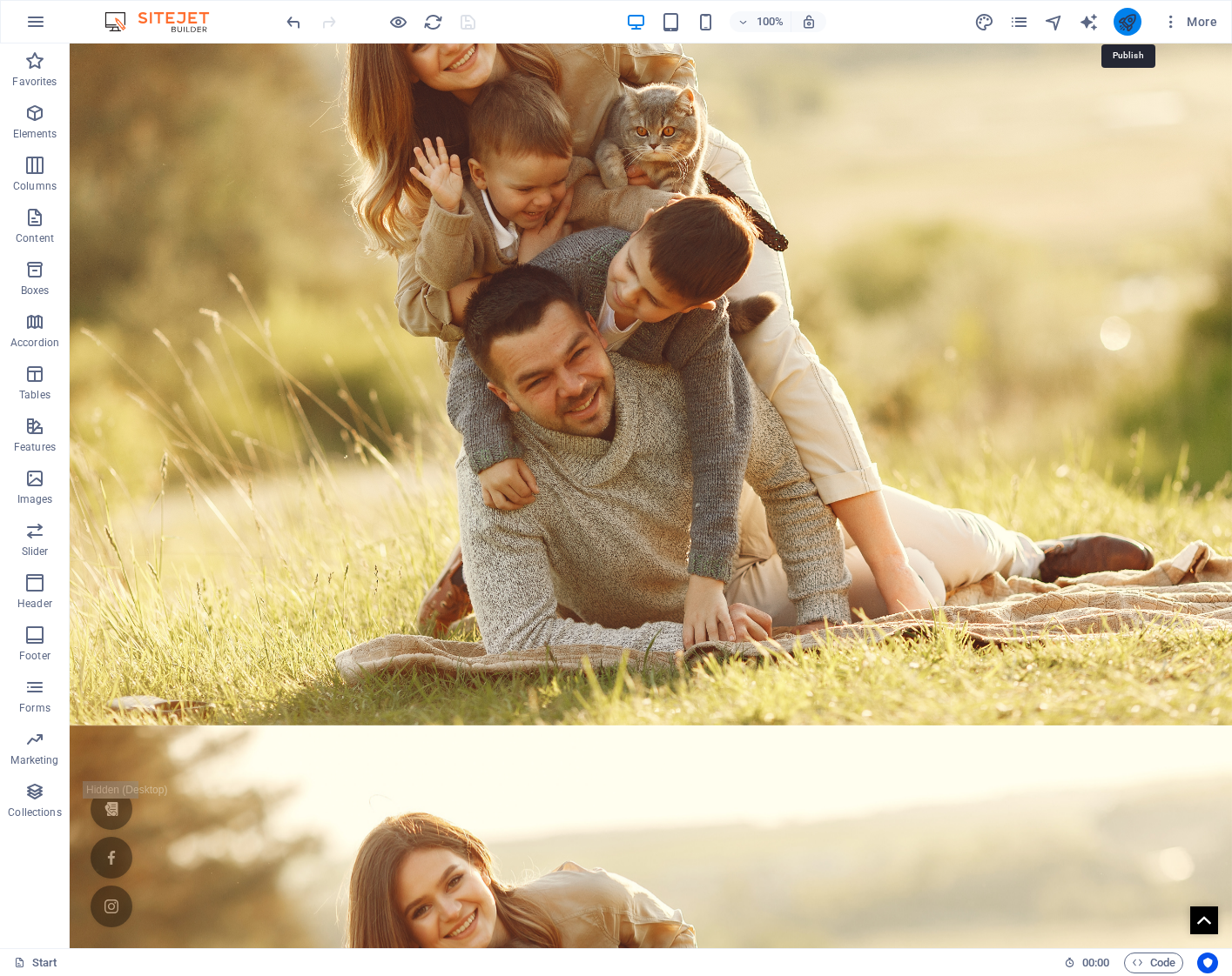
click at [1134, 22] on icon "publish" at bounding box center [1127, 22] width 20 height 20
